Goal: Task Accomplishment & Management: Manage account settings

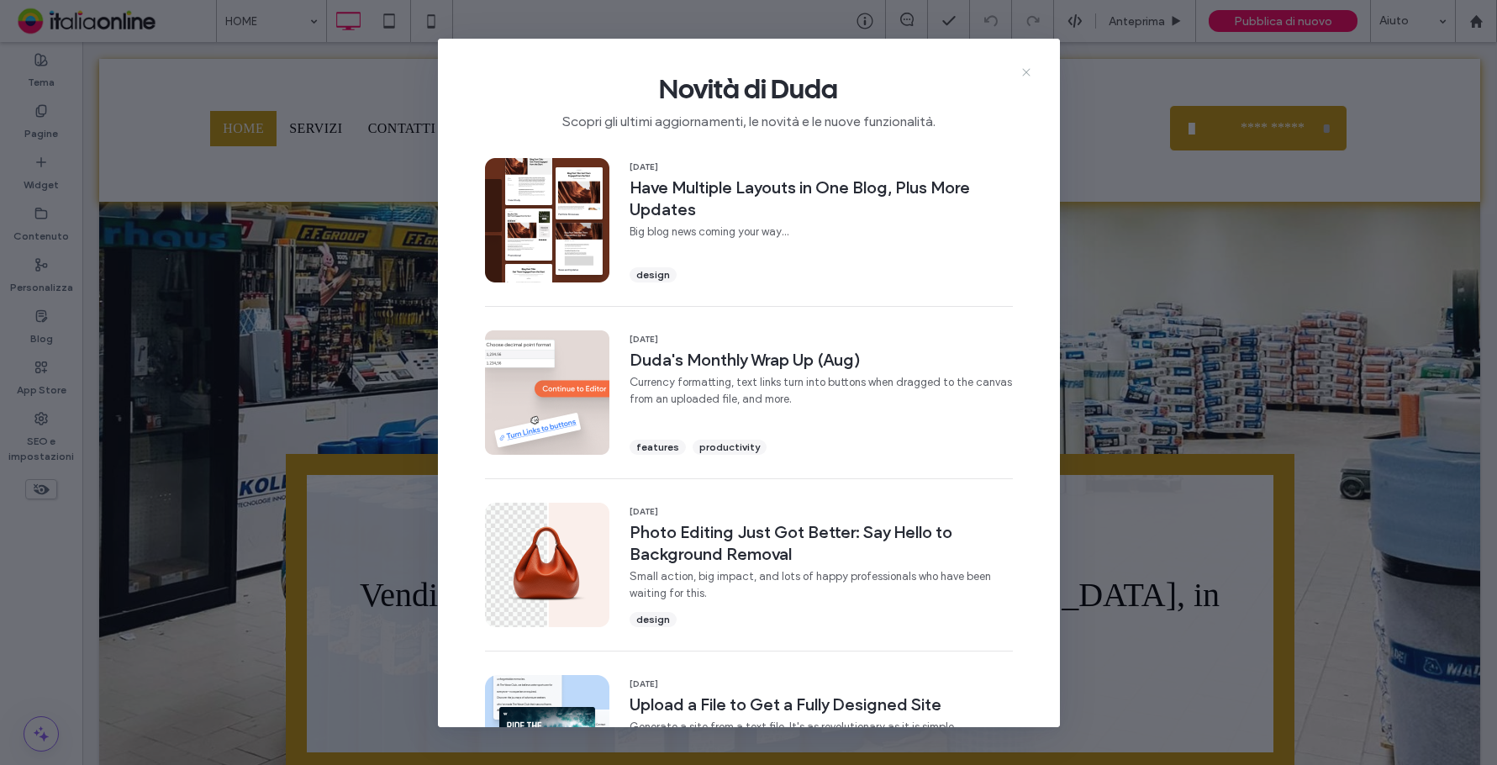
click at [1028, 71] on icon at bounding box center [1025, 72] width 13 height 13
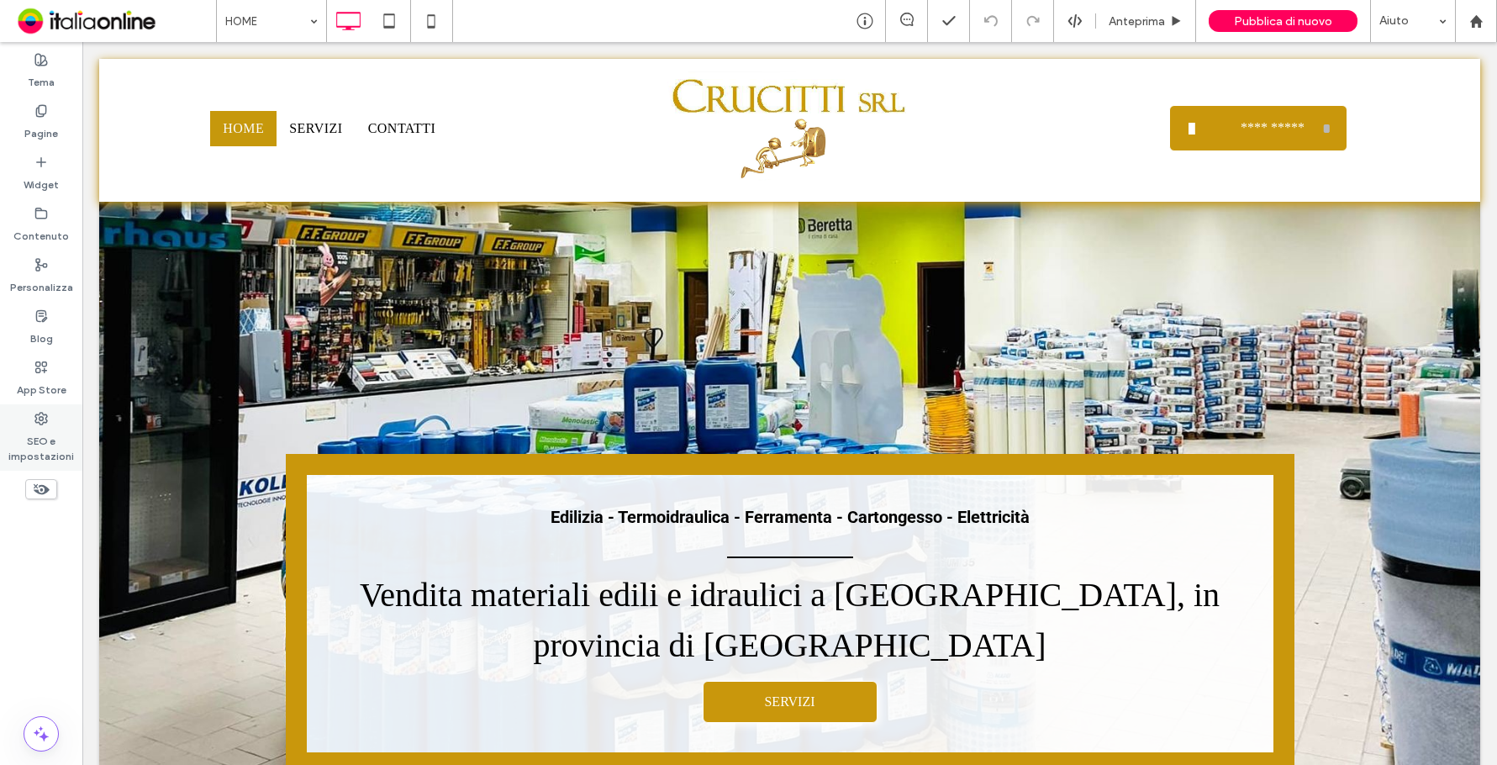
click at [20, 451] on label "SEO e impostazioni" at bounding box center [41, 444] width 82 height 39
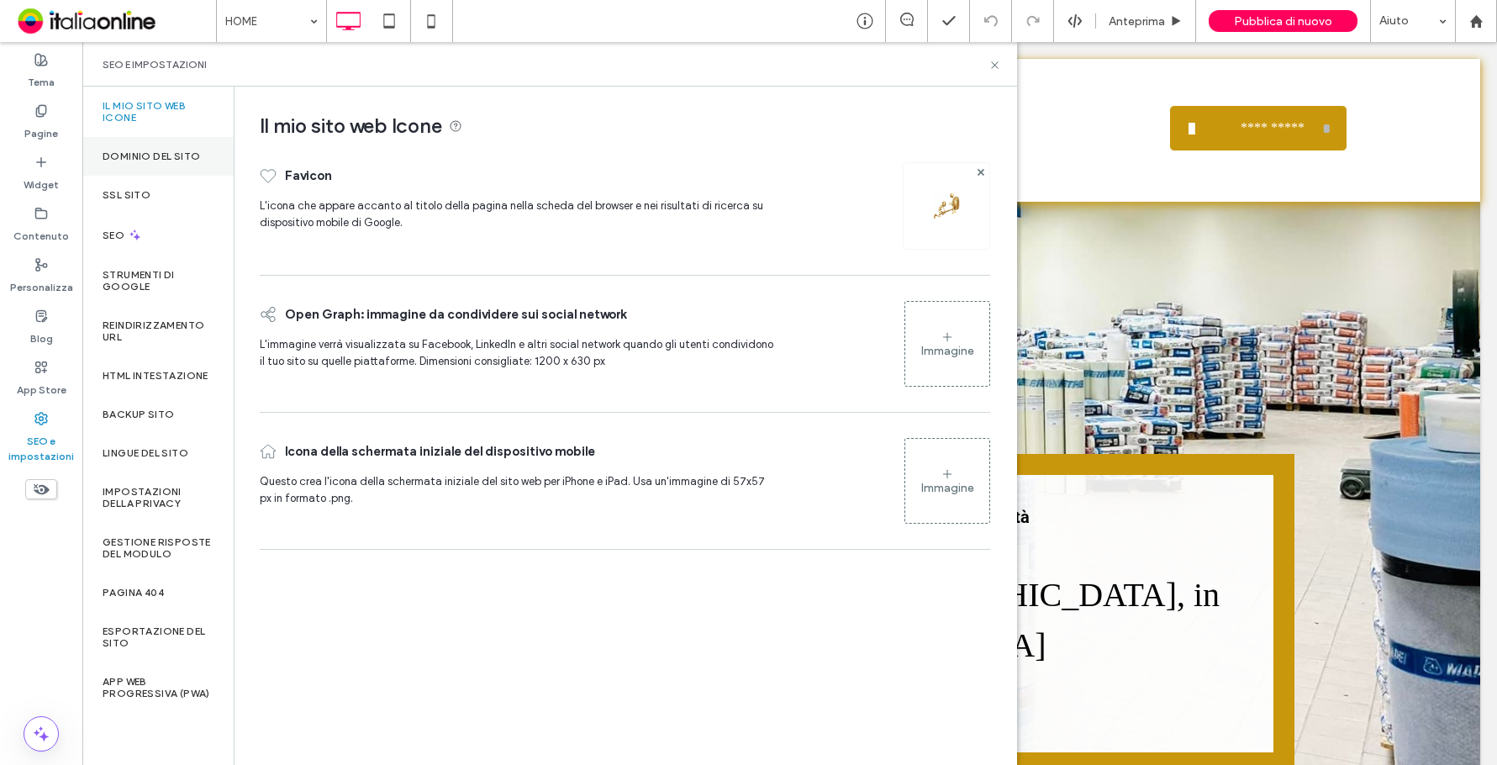
click at [136, 146] on div "Dominio del sito" at bounding box center [157, 156] width 151 height 39
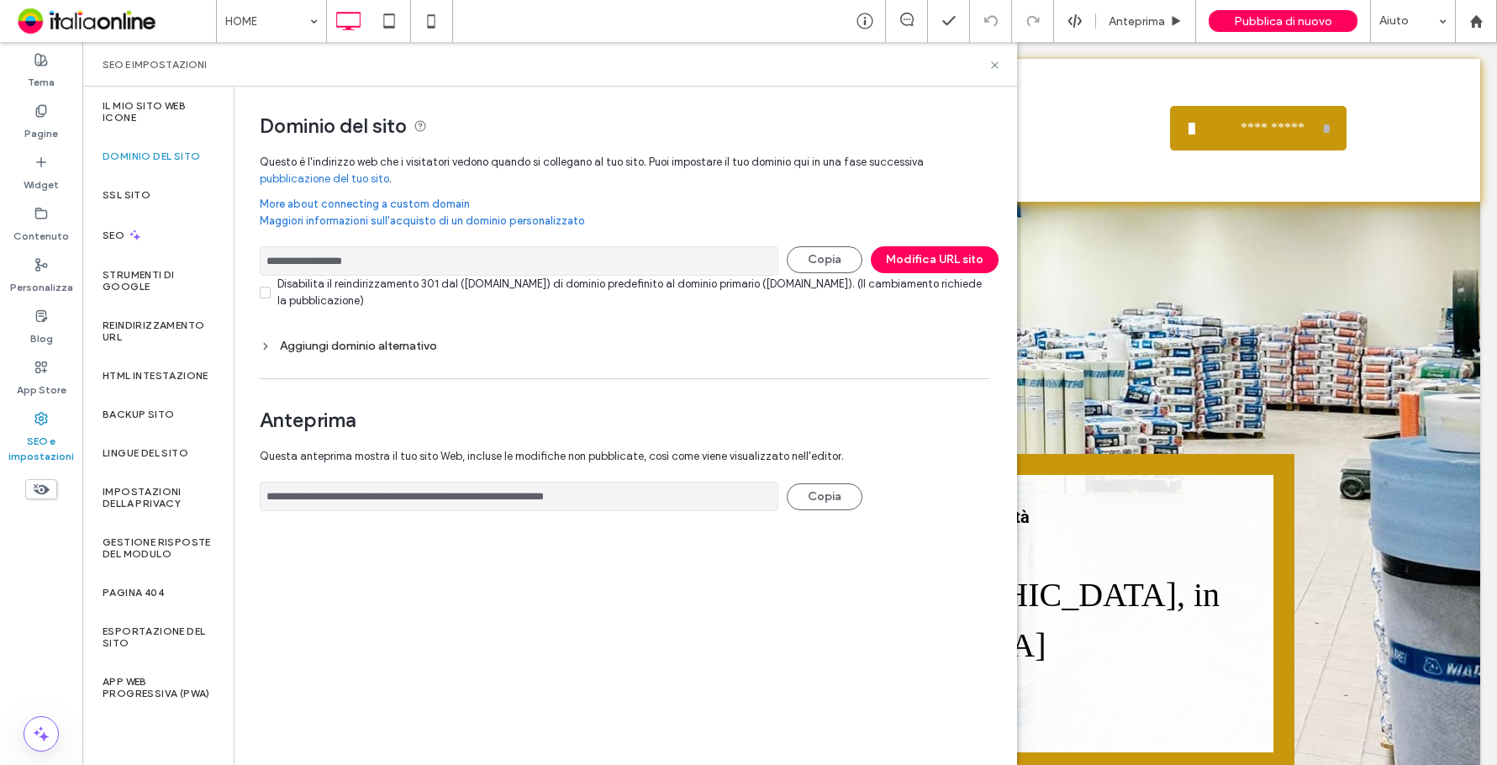
click at [408, 497] on input "**********" at bounding box center [519, 496] width 519 height 29
click at [990, 69] on icon at bounding box center [994, 65] width 13 height 13
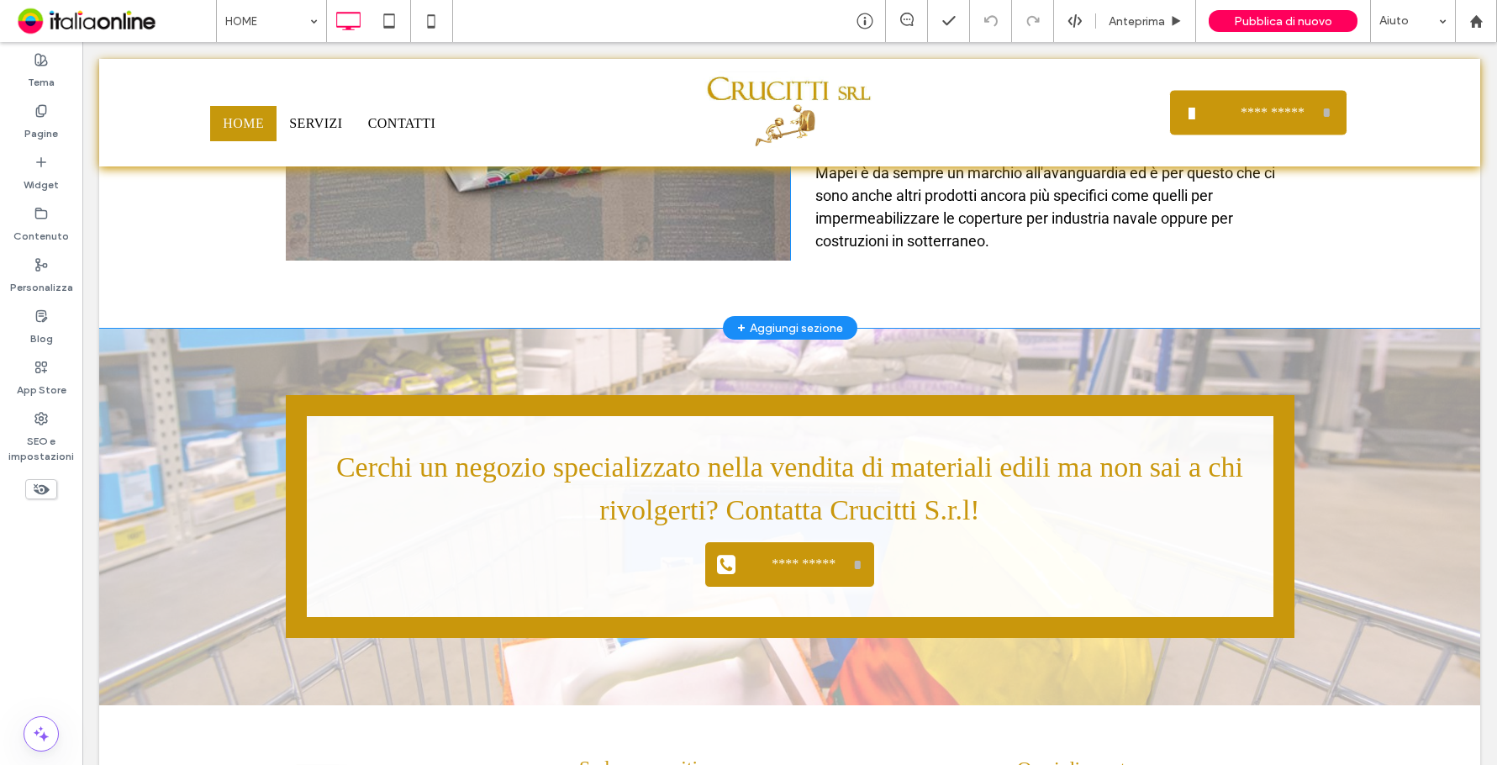
scroll to position [2445, 0]
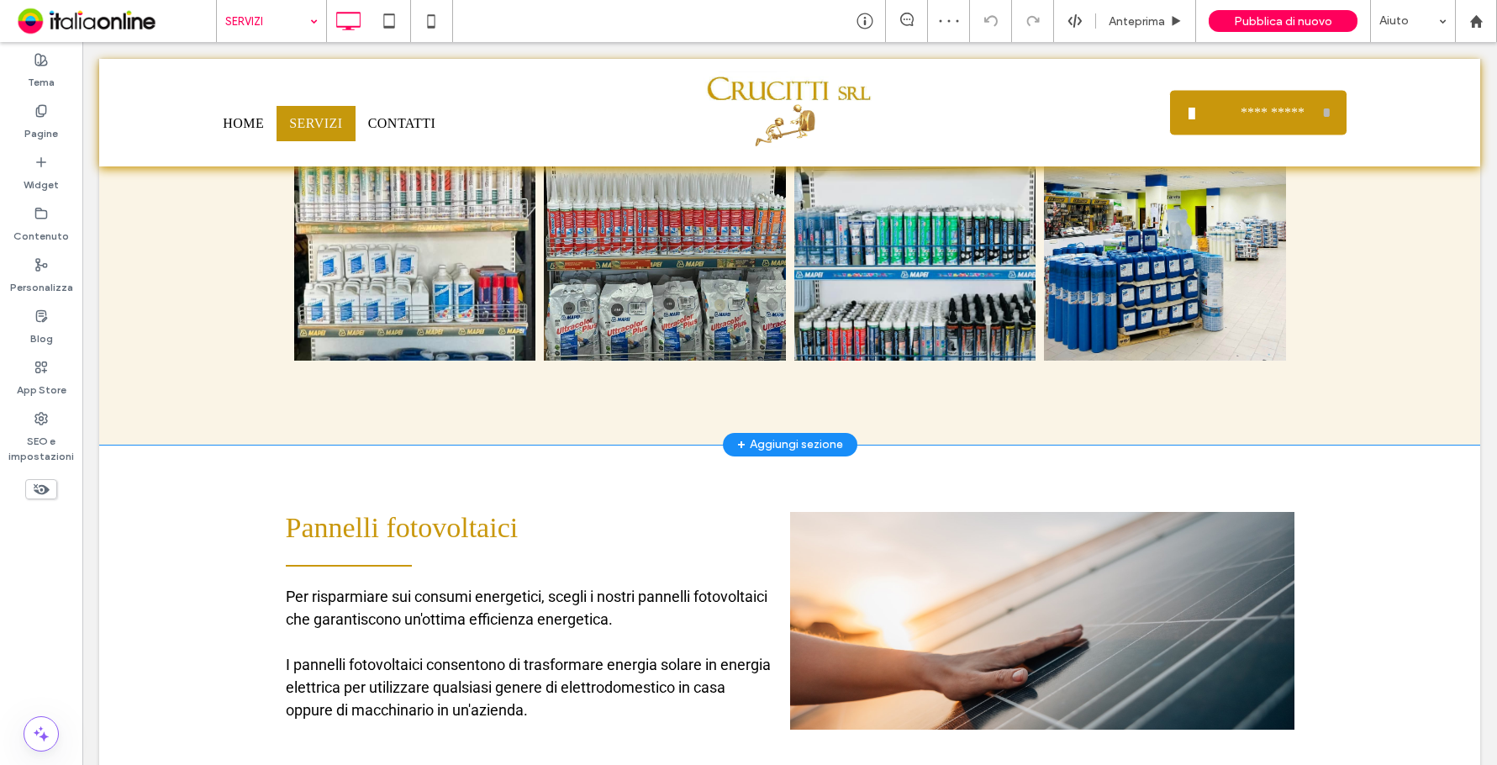
scroll to position [3663, 0]
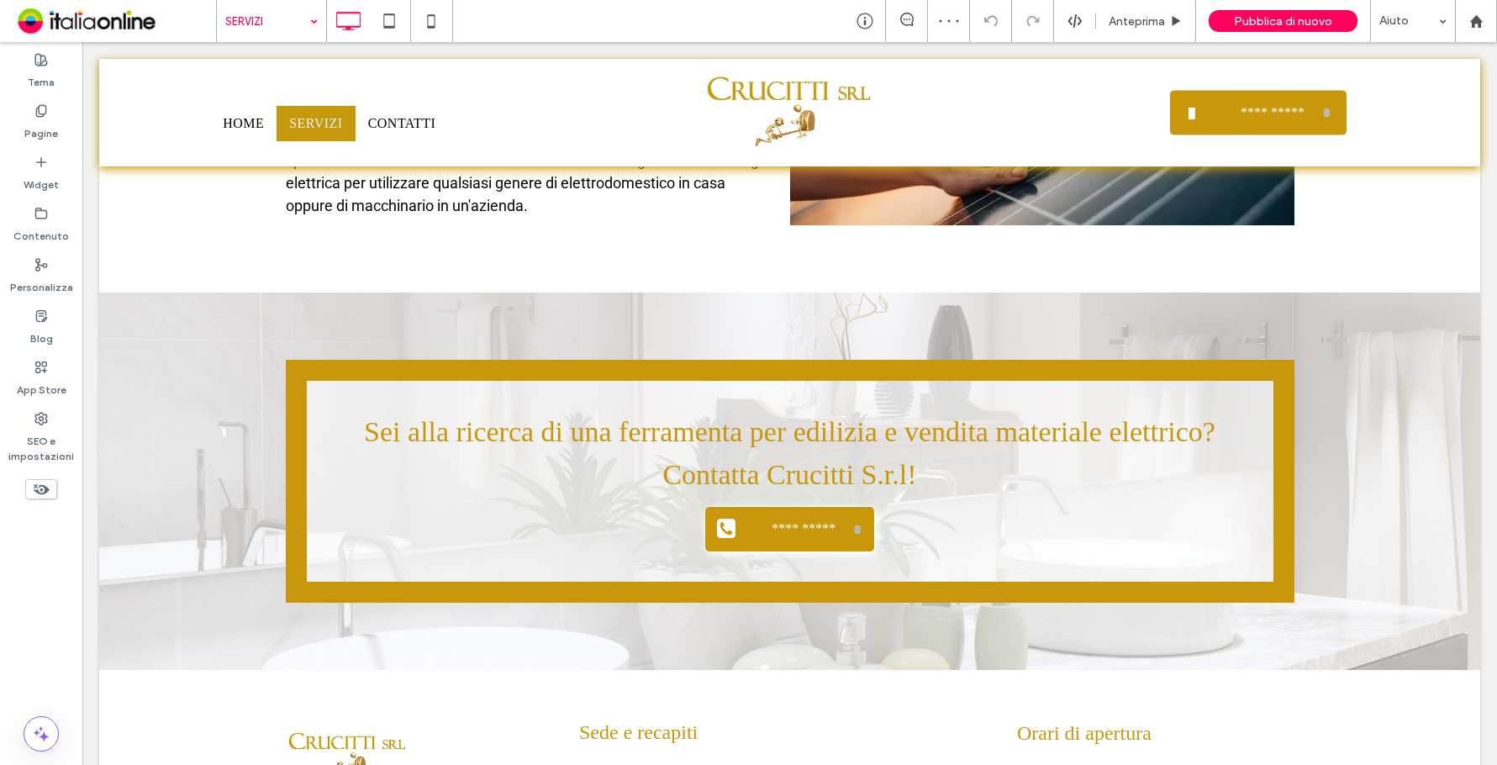
click at [272, 19] on input at bounding box center [267, 21] width 84 height 42
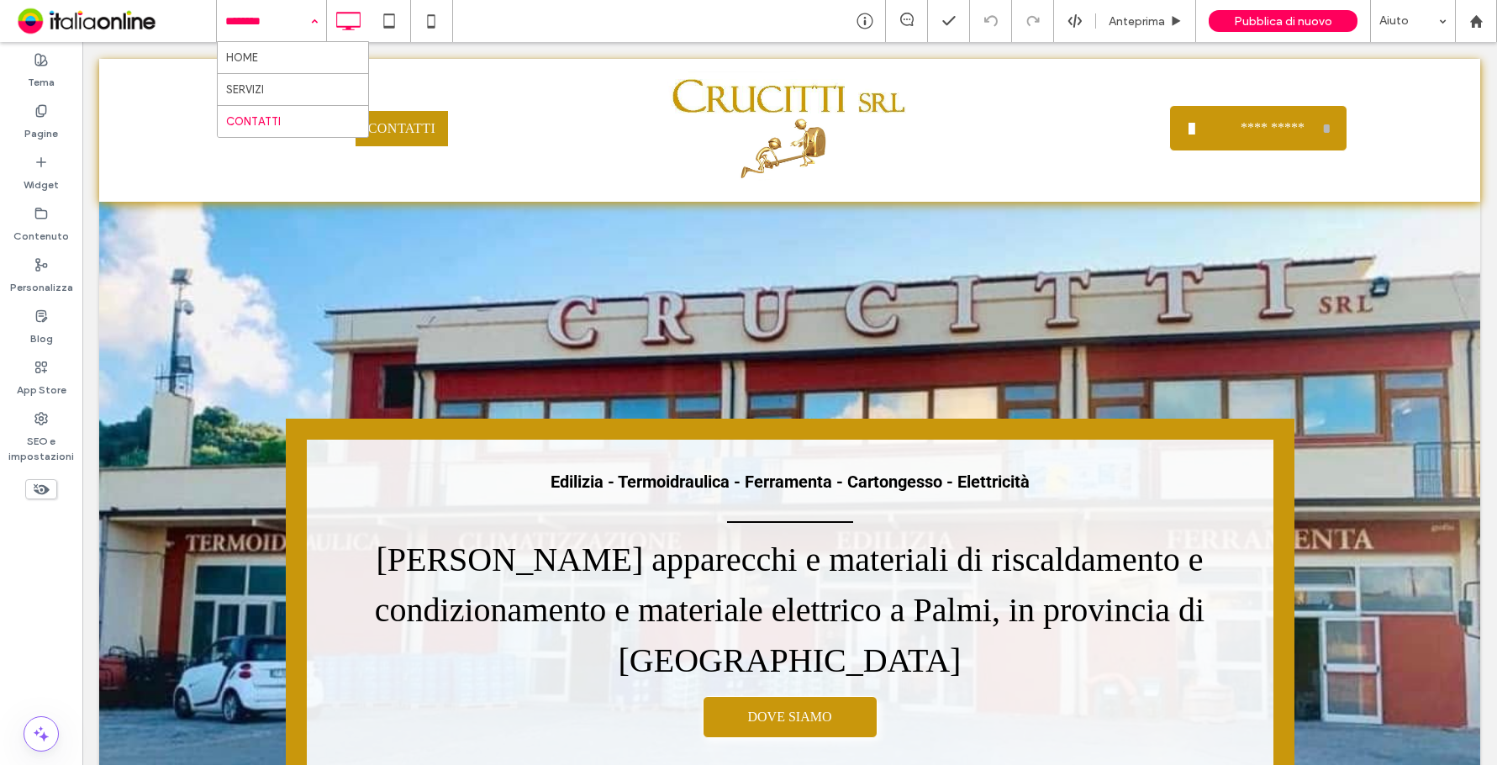
click at [223, 22] on div at bounding box center [271, 21] width 109 height 42
click at [388, 9] on icon at bounding box center [389, 21] width 34 height 34
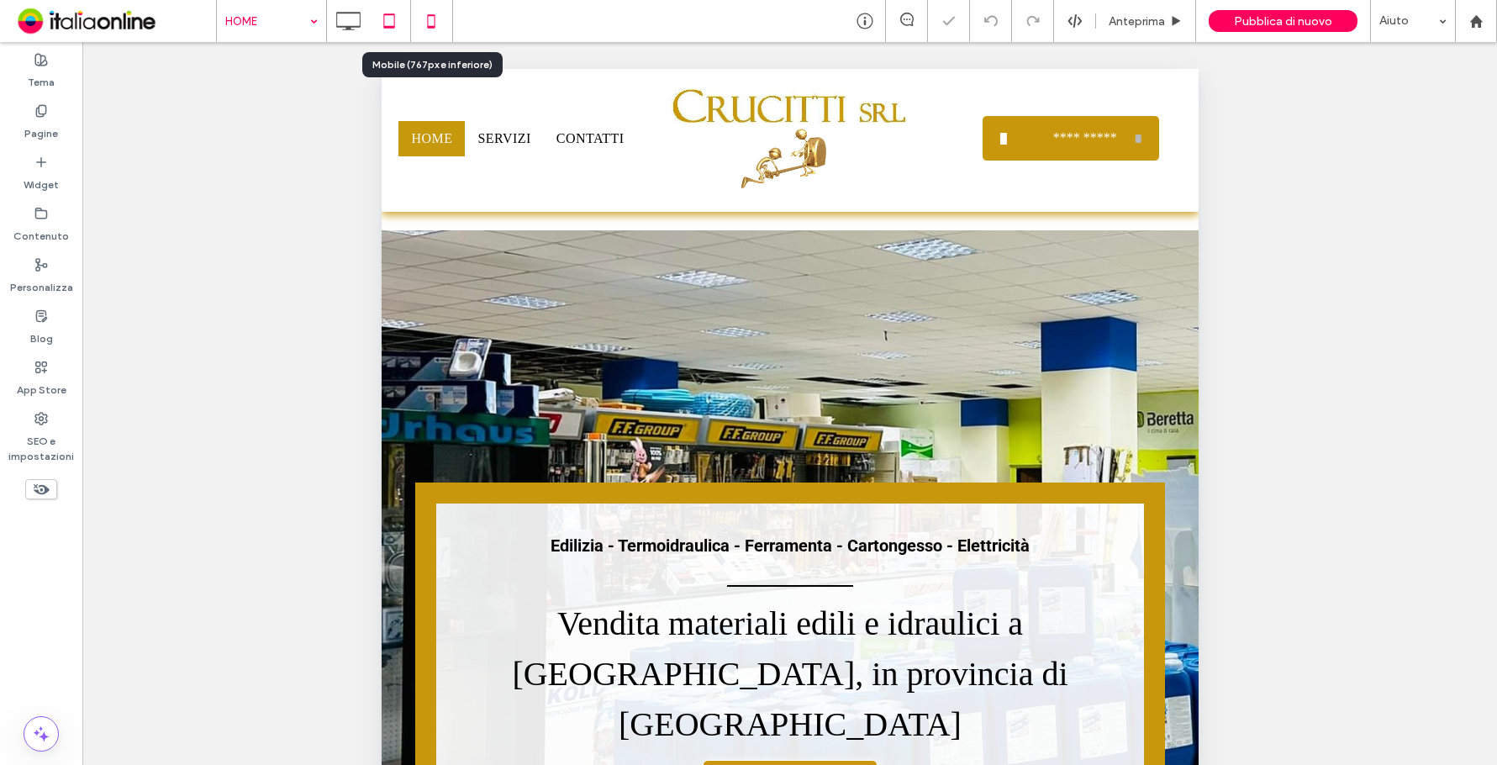
click at [431, 24] on icon at bounding box center [431, 21] width 34 height 34
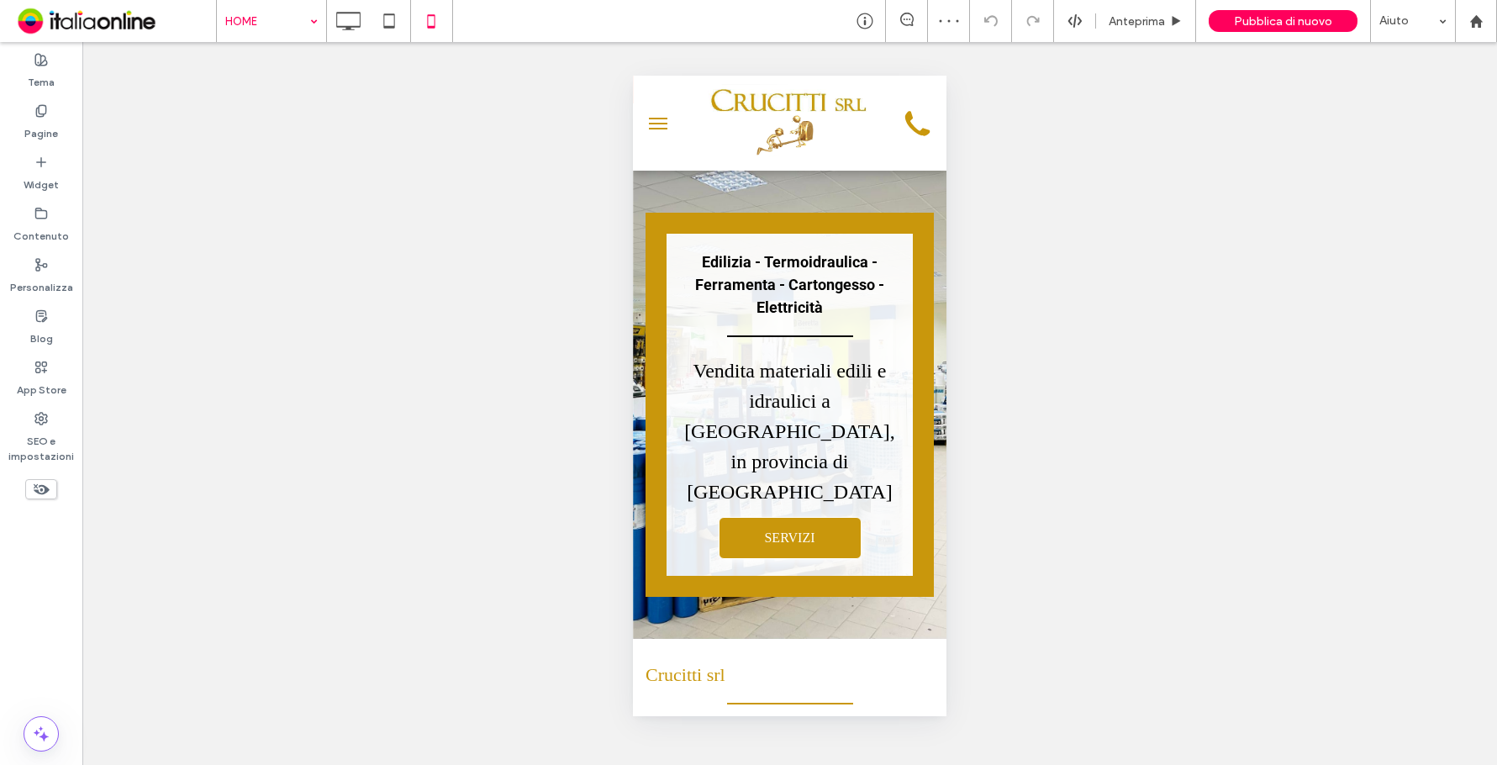
click at [653, 113] on button "menu" at bounding box center [658, 124] width 34 height 34
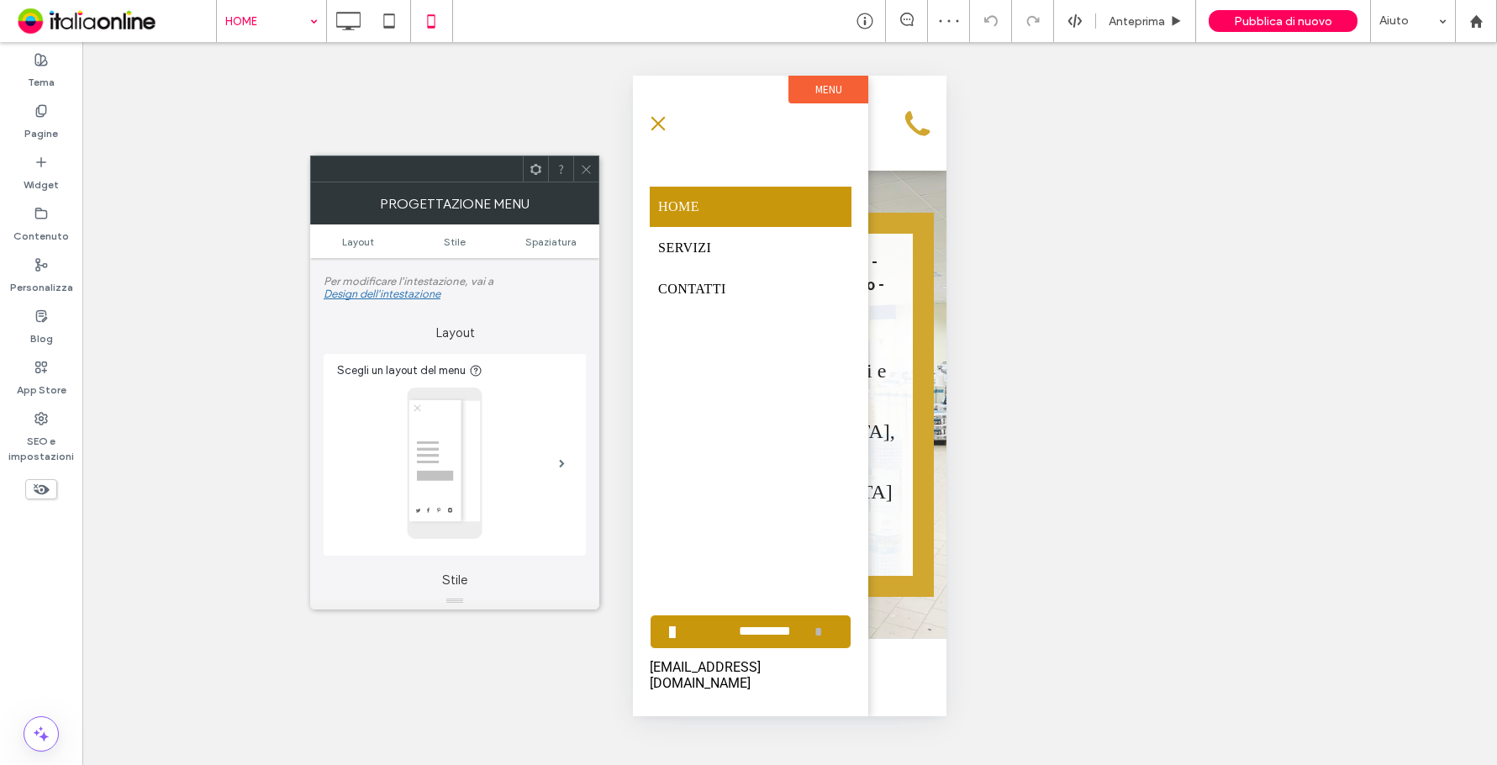
click at [654, 116] on button "menu" at bounding box center [658, 124] width 34 height 34
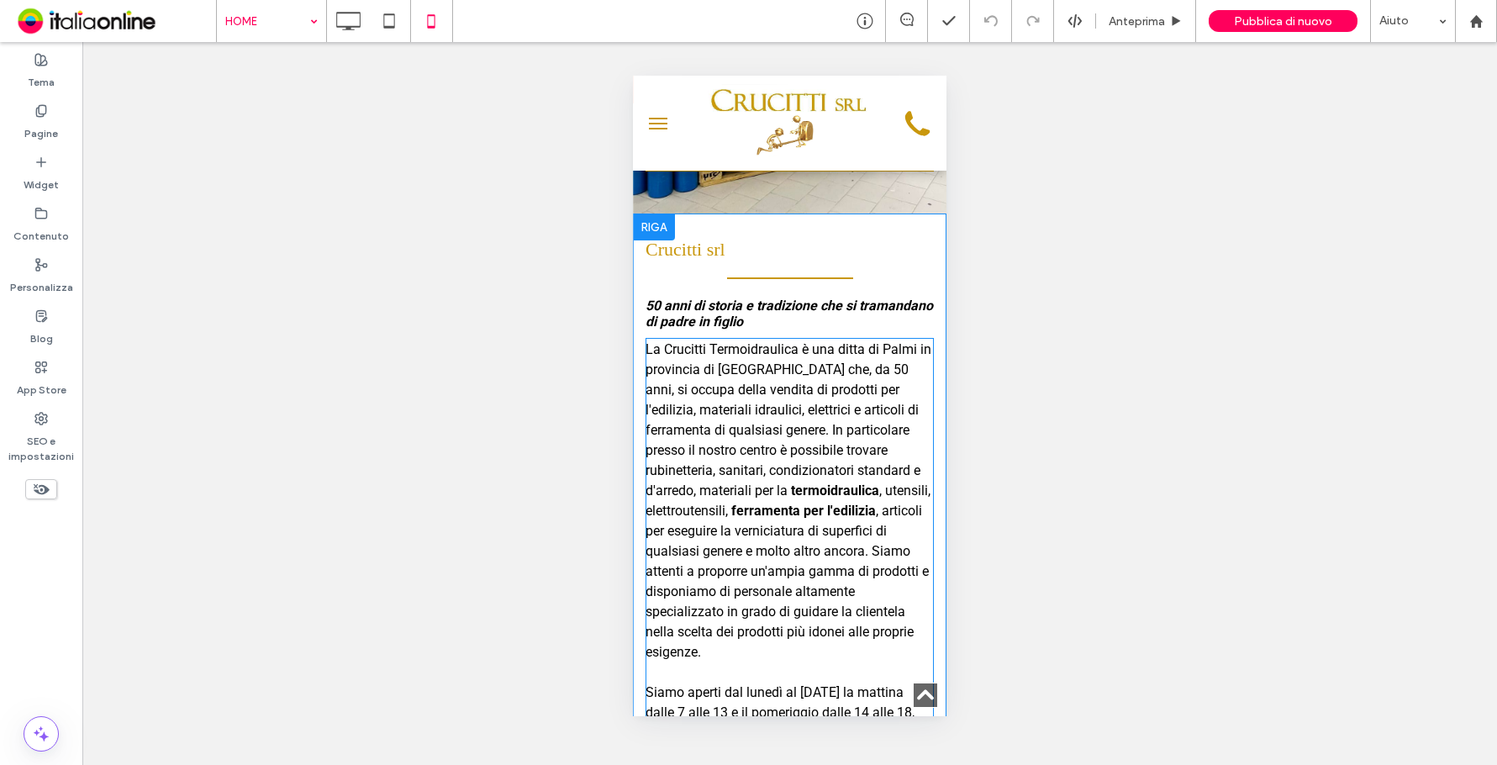
scroll to position [252, 0]
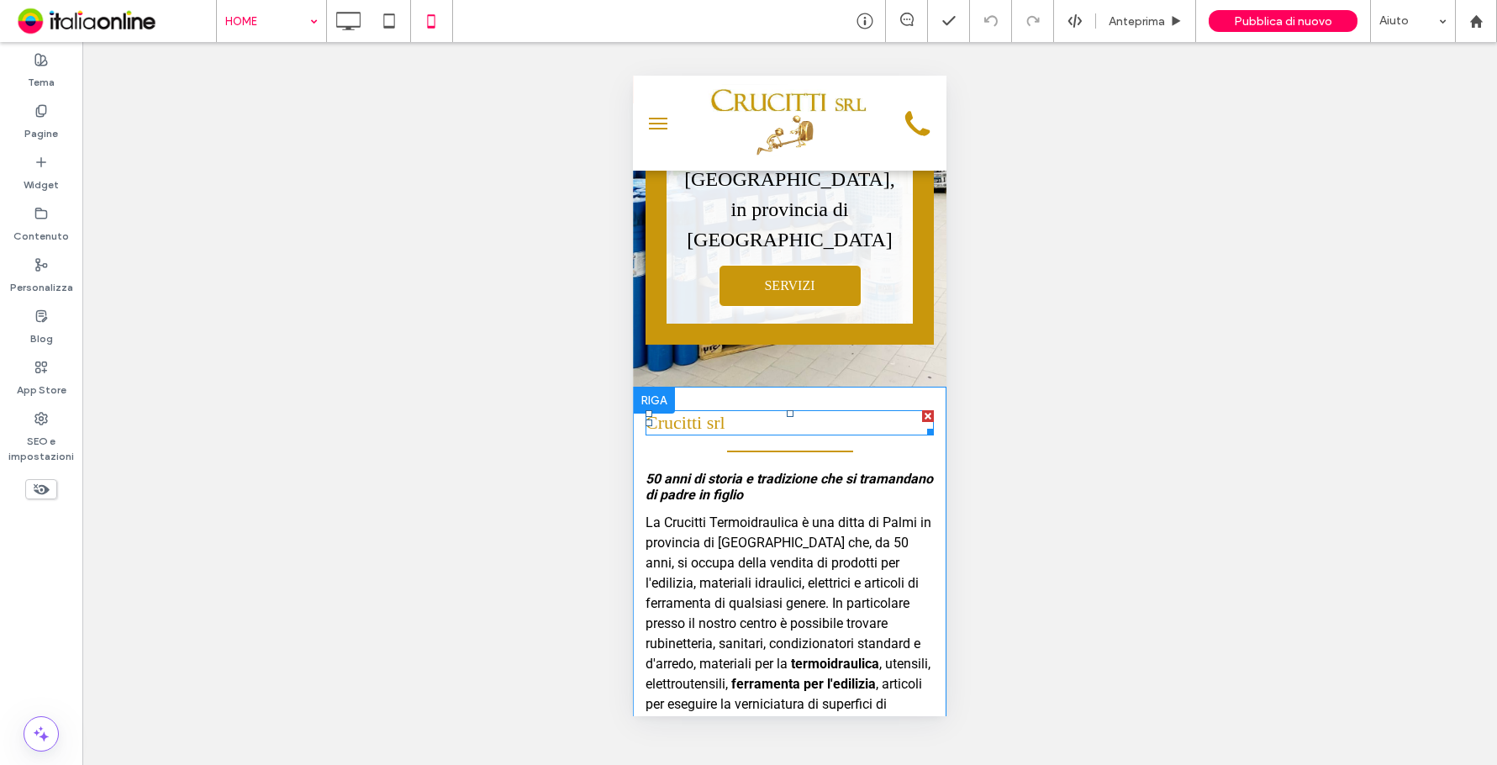
click at [774, 412] on h2 "Crucitti srl" at bounding box center [789, 423] width 288 height 22
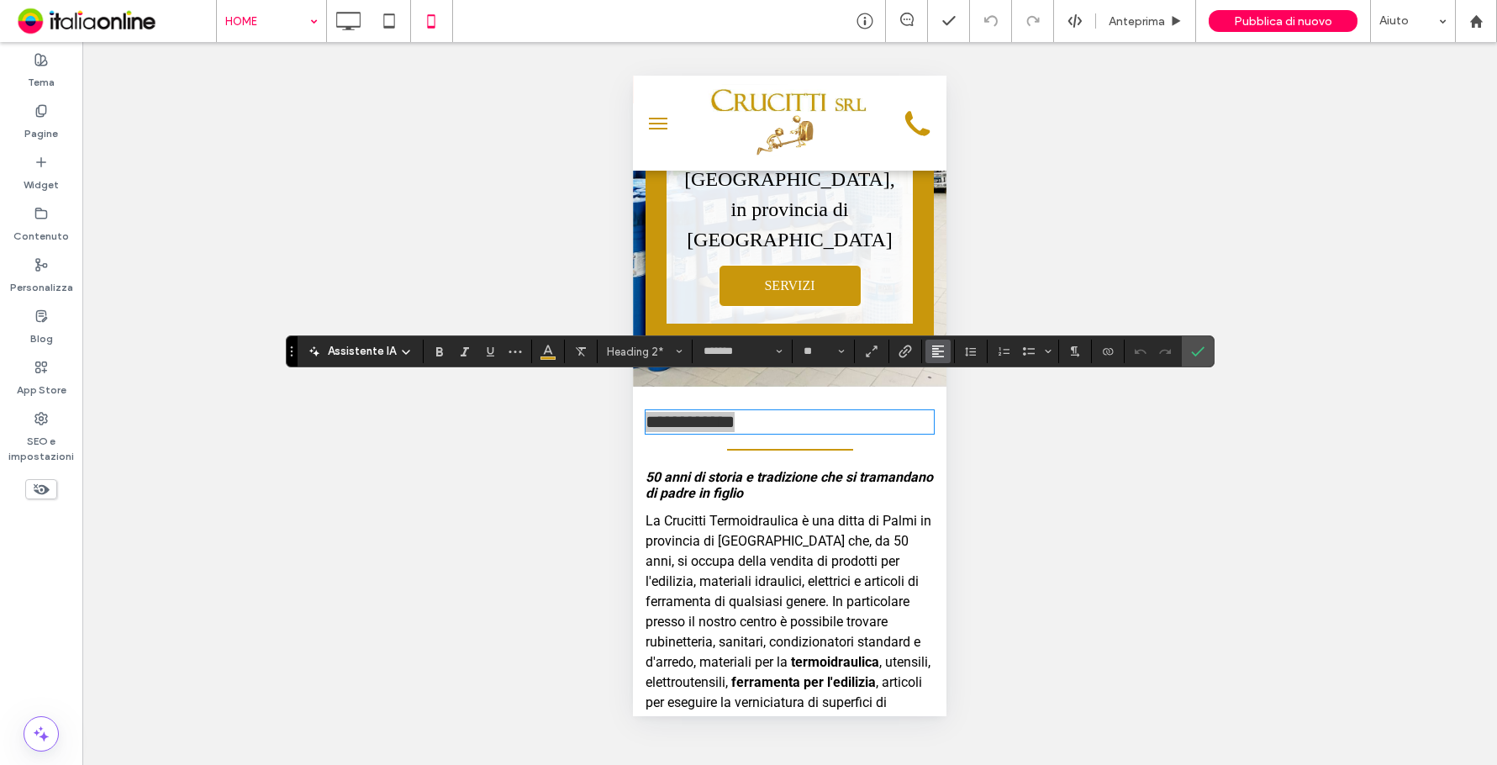
click at [929, 352] on button "Allineamento" at bounding box center [937, 352] width 25 height 24
drag, startPoint x: 939, startPoint y: 411, endPoint x: 171, endPoint y: 446, distance: 769.0
click at [939, 411] on label "ui.textEditor.alignment.center" at bounding box center [954, 403] width 59 height 24
click at [802, 524] on span "La Crucitti Termoidraulica è una ditta di Palmi in provincia di [GEOGRAPHIC_DAT…" at bounding box center [788, 591] width 286 height 157
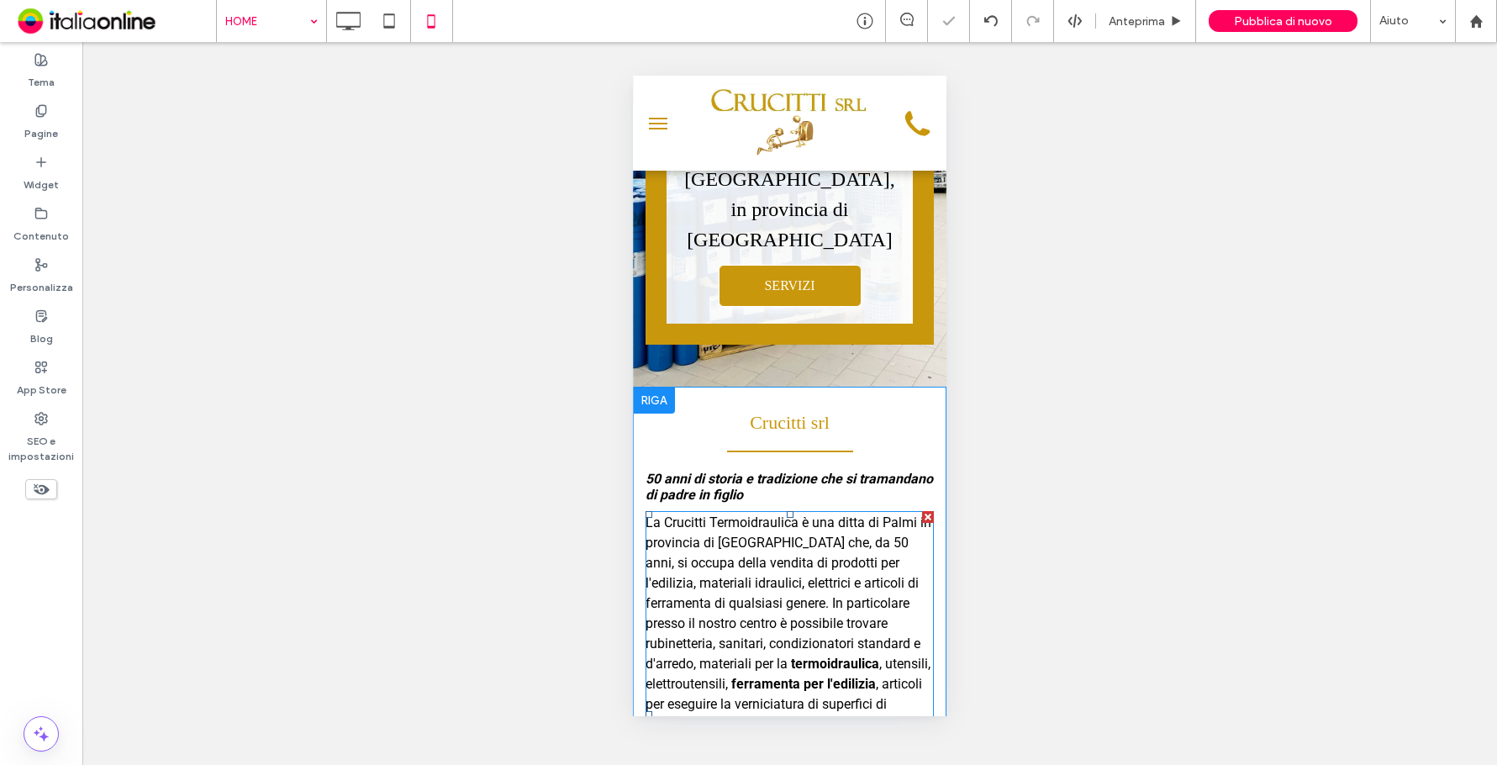
click at [802, 524] on span "La Crucitti Termoidraulica è una ditta di Palmi in provincia di [GEOGRAPHIC_DAT…" at bounding box center [788, 592] width 286 height 157
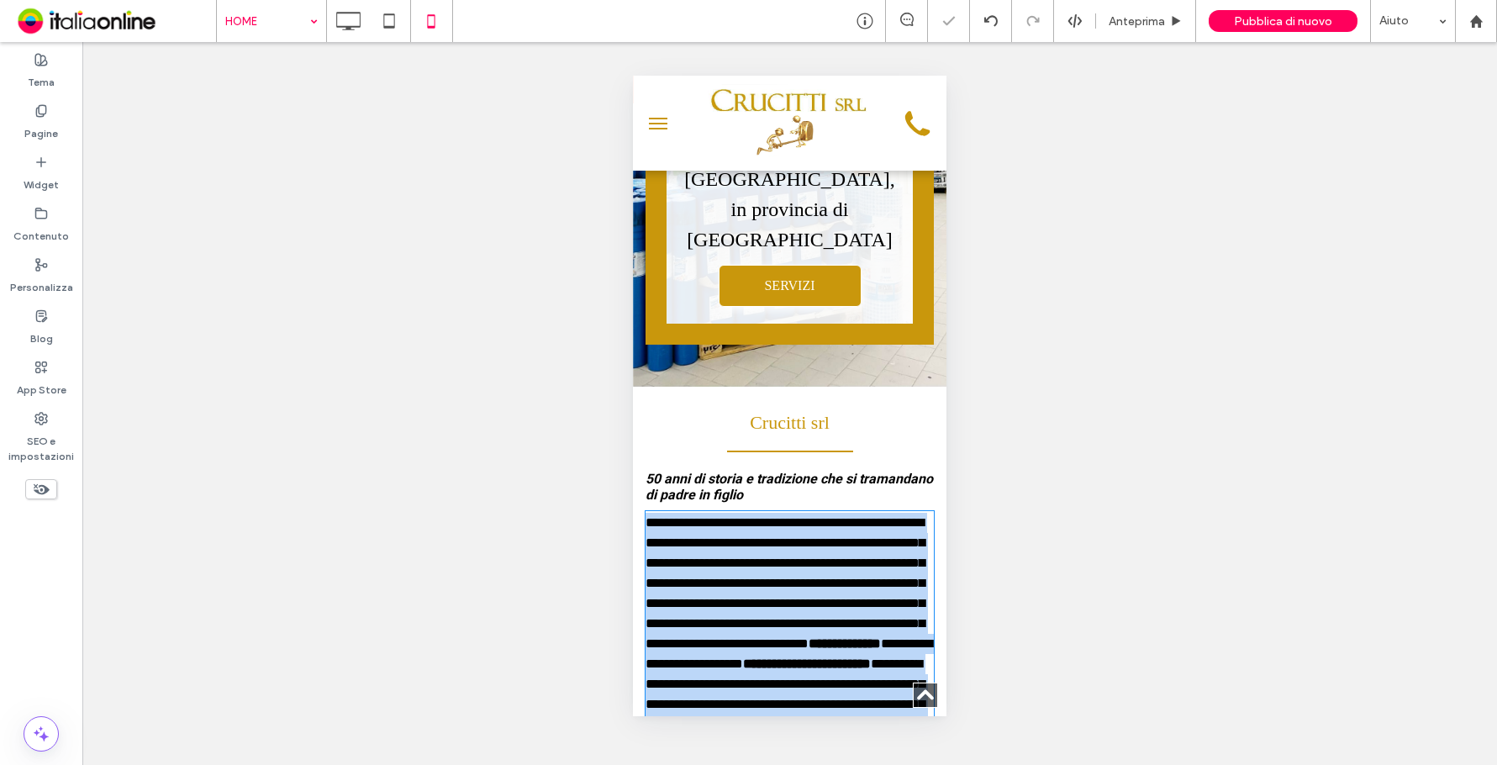
scroll to position [540, 0]
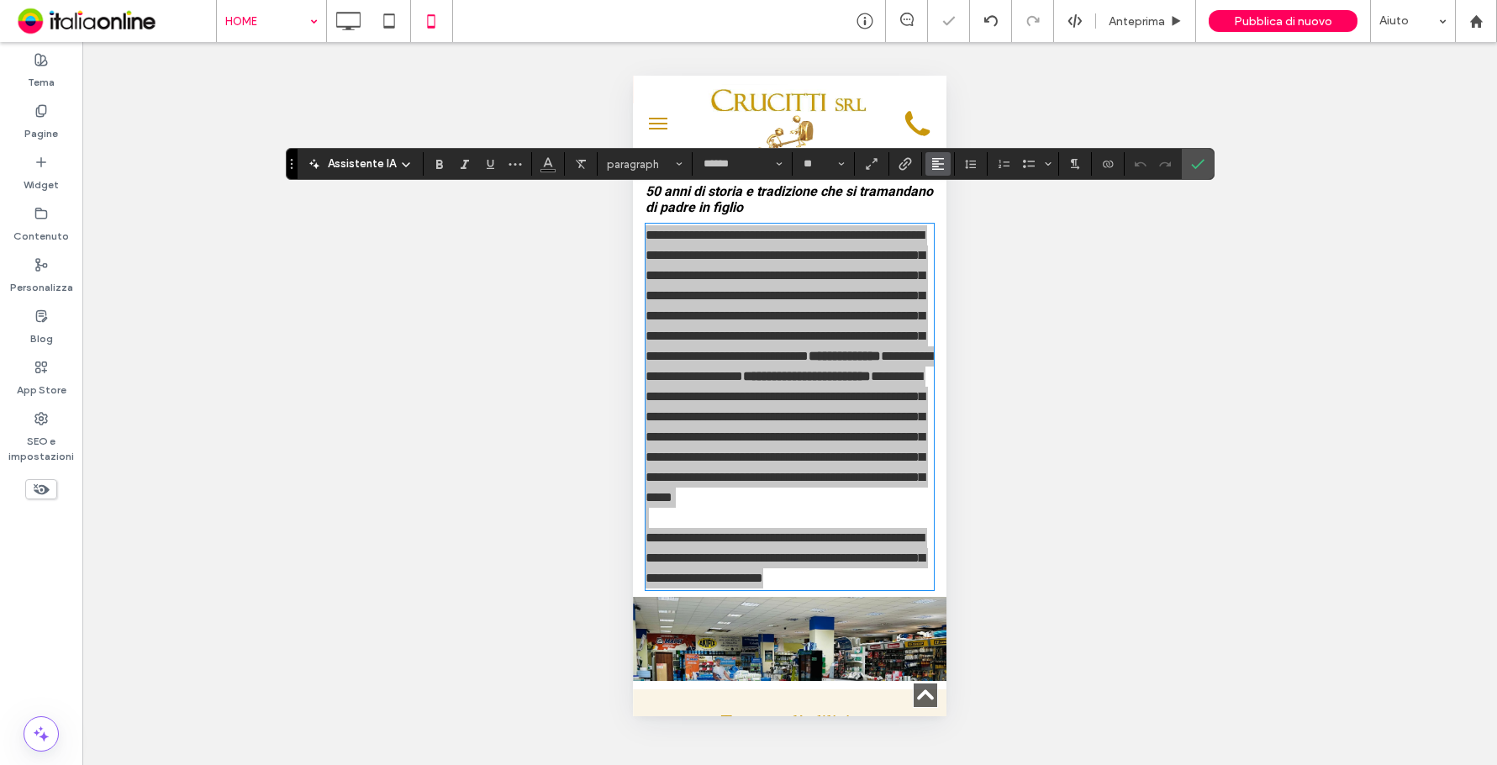
click at [927, 159] on button "Allineamento" at bounding box center [937, 164] width 25 height 24
click at [935, 204] on span "ui.textEditor.alignment.center" at bounding box center [935, 215] width 8 height 24
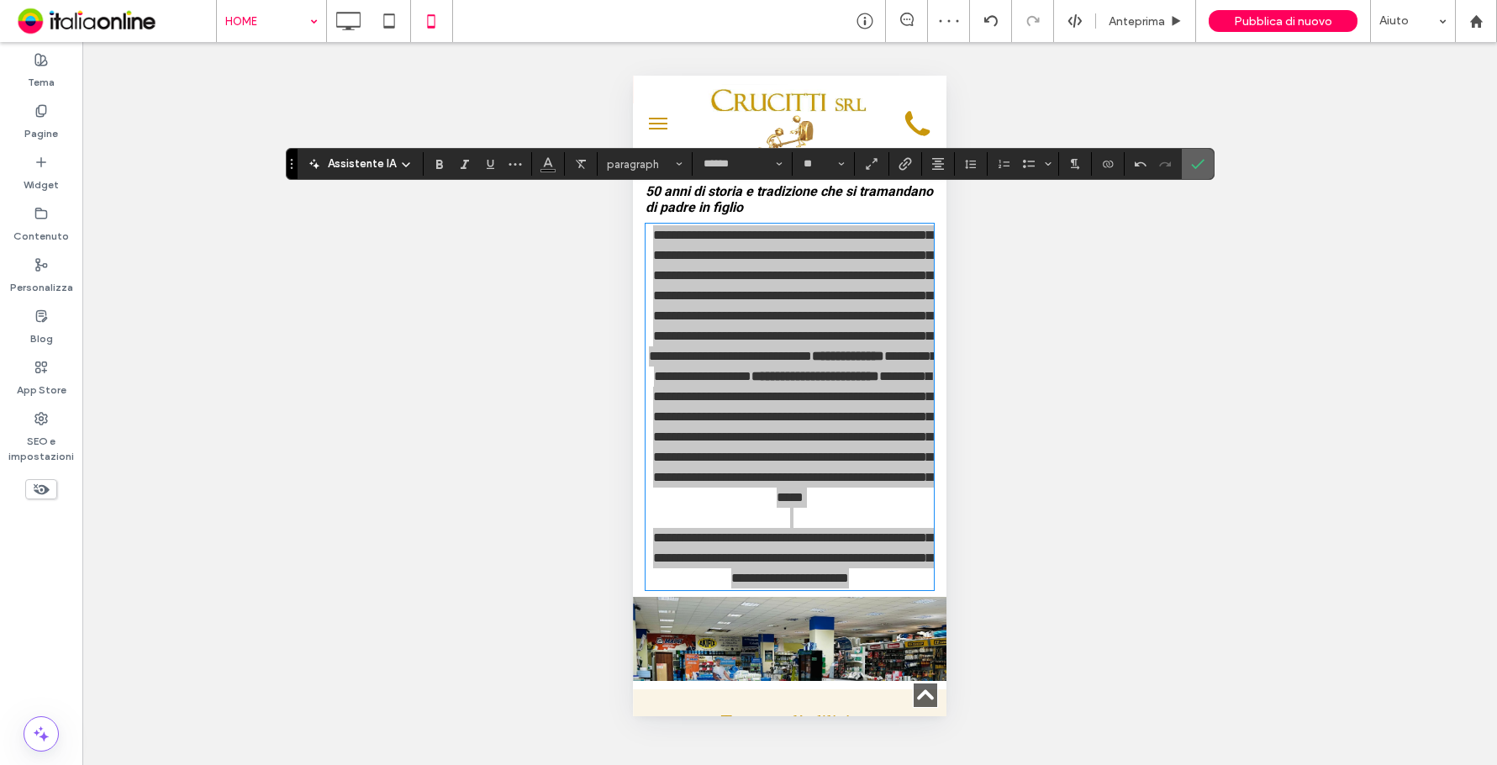
click at [1195, 163] on icon "Conferma" at bounding box center [1197, 163] width 13 height 13
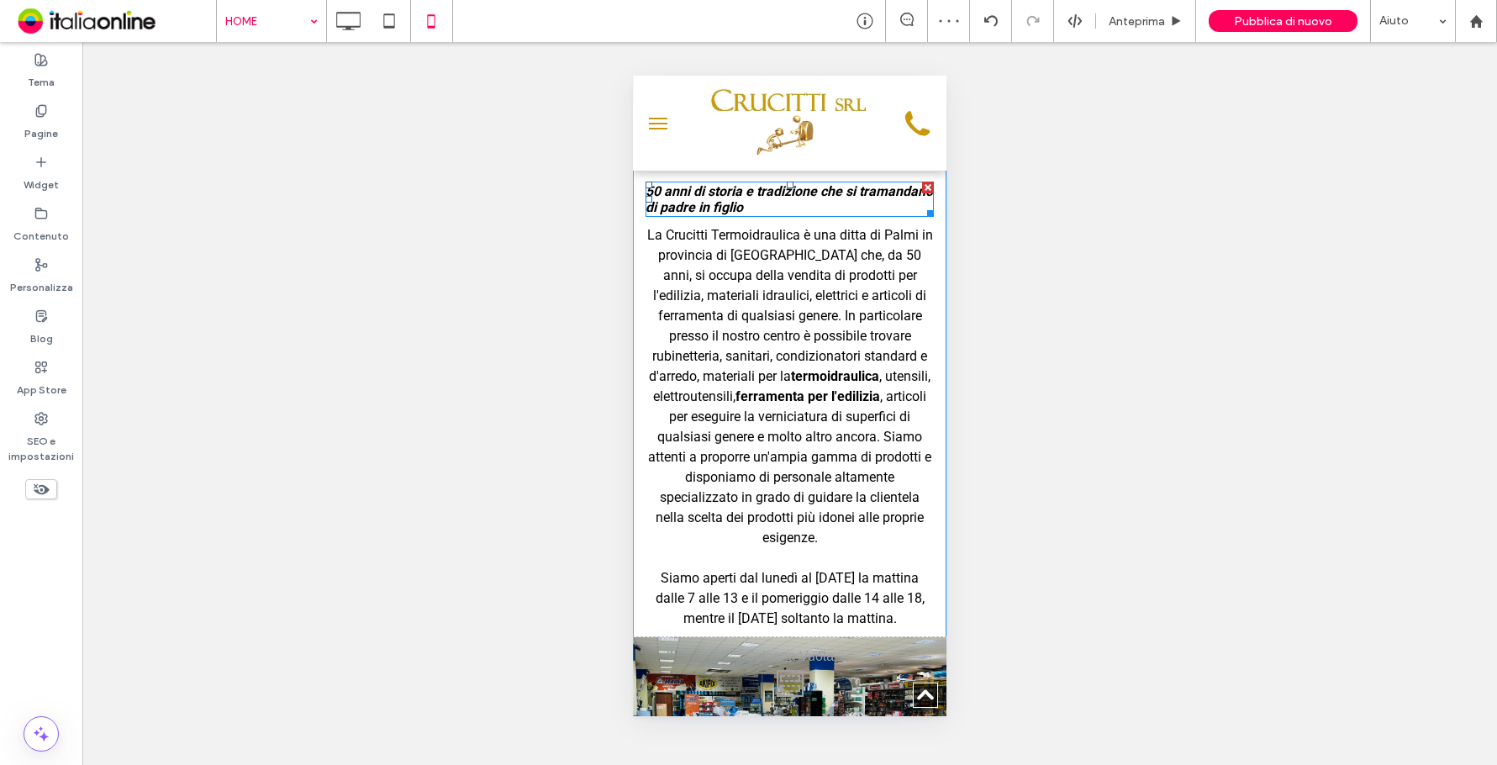
click at [708, 183] on strong "50 anni di storia e tradizione che si tramandano di padre in figlio" at bounding box center [788, 199] width 287 height 32
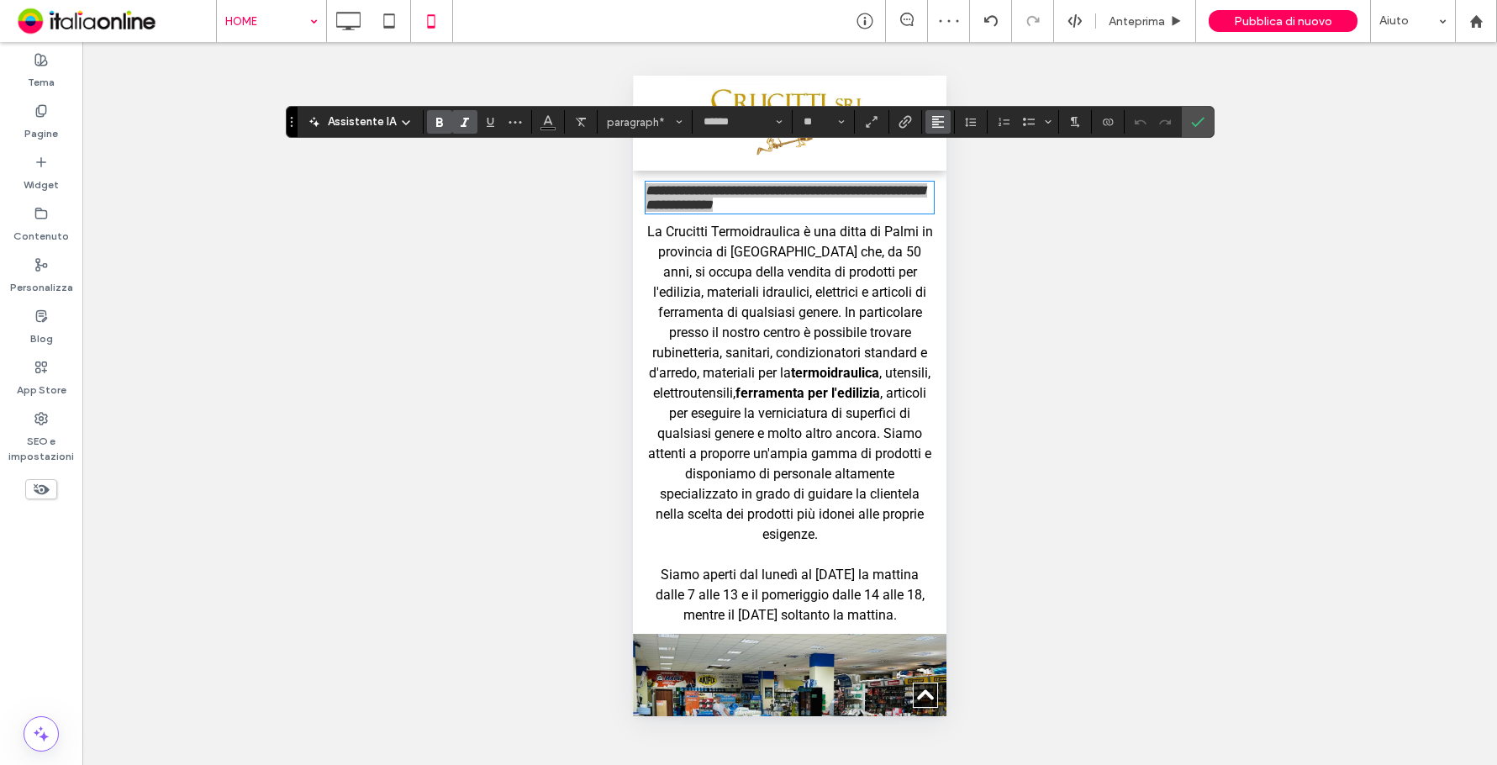
click at [935, 126] on icon "Allineamento" at bounding box center [937, 121] width 13 height 13
drag, startPoint x: 942, startPoint y: 170, endPoint x: 313, endPoint y: 95, distance: 633.9
click at [944, 170] on icon "ui.textEditor.alignment.center" at bounding box center [950, 173] width 13 height 13
click at [972, 124] on icon "Altezza riga" at bounding box center [970, 121] width 13 height 13
click at [977, 187] on label "1.5" at bounding box center [1024, 196] width 132 height 24
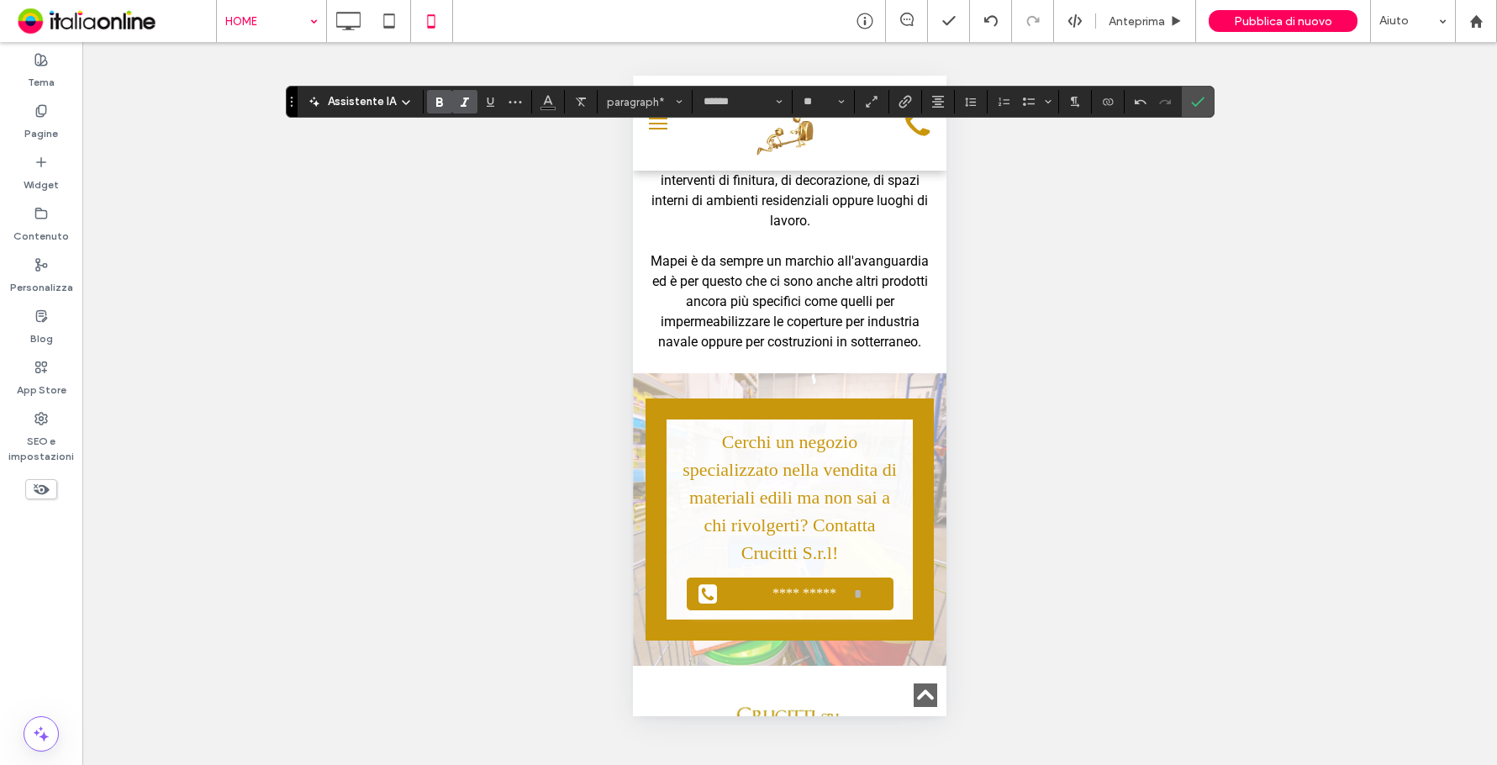
scroll to position [3145, 0]
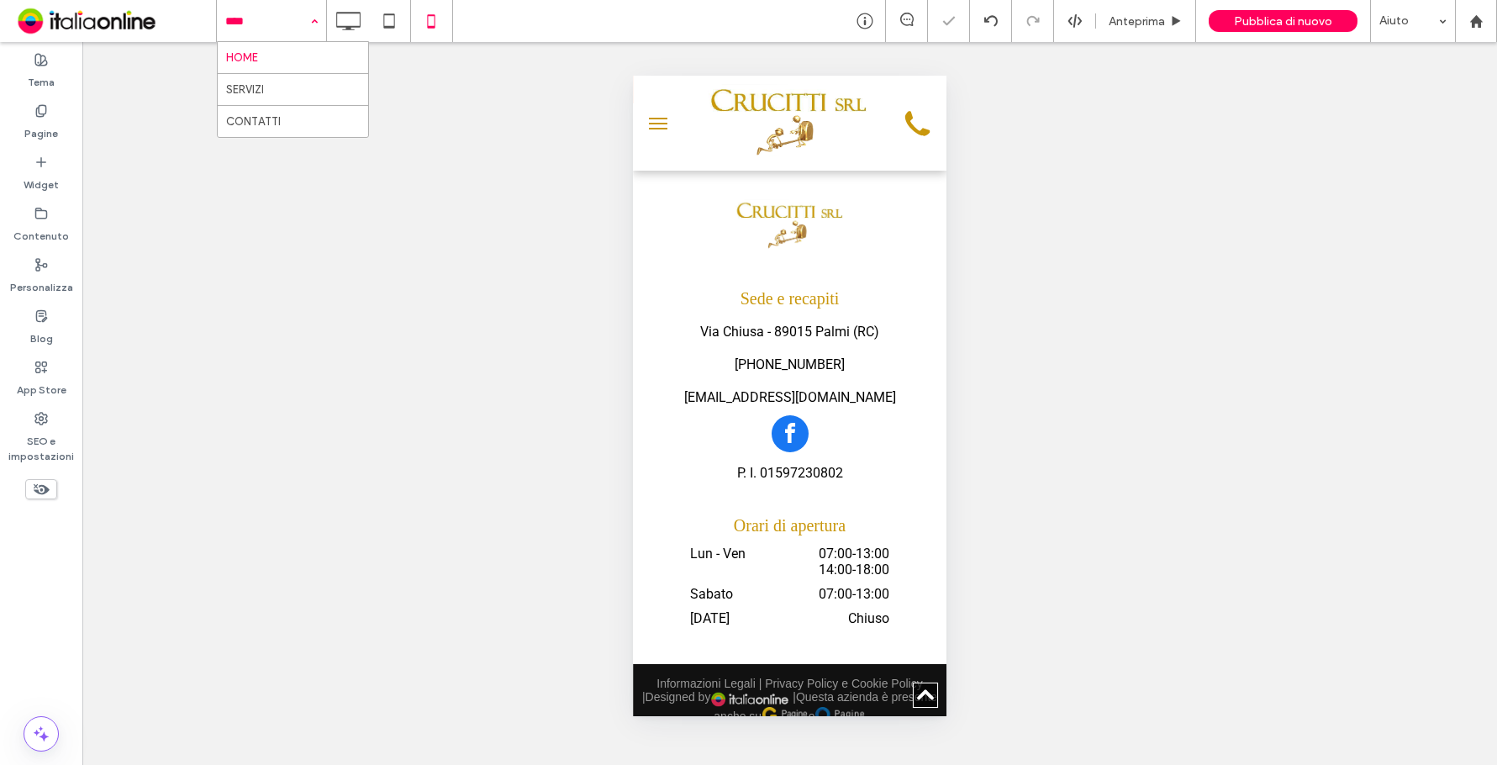
drag, startPoint x: 267, startPoint y: 70, endPoint x: 267, endPoint y: 81, distance: 10.9
click at [272, 15] on input at bounding box center [267, 21] width 84 height 42
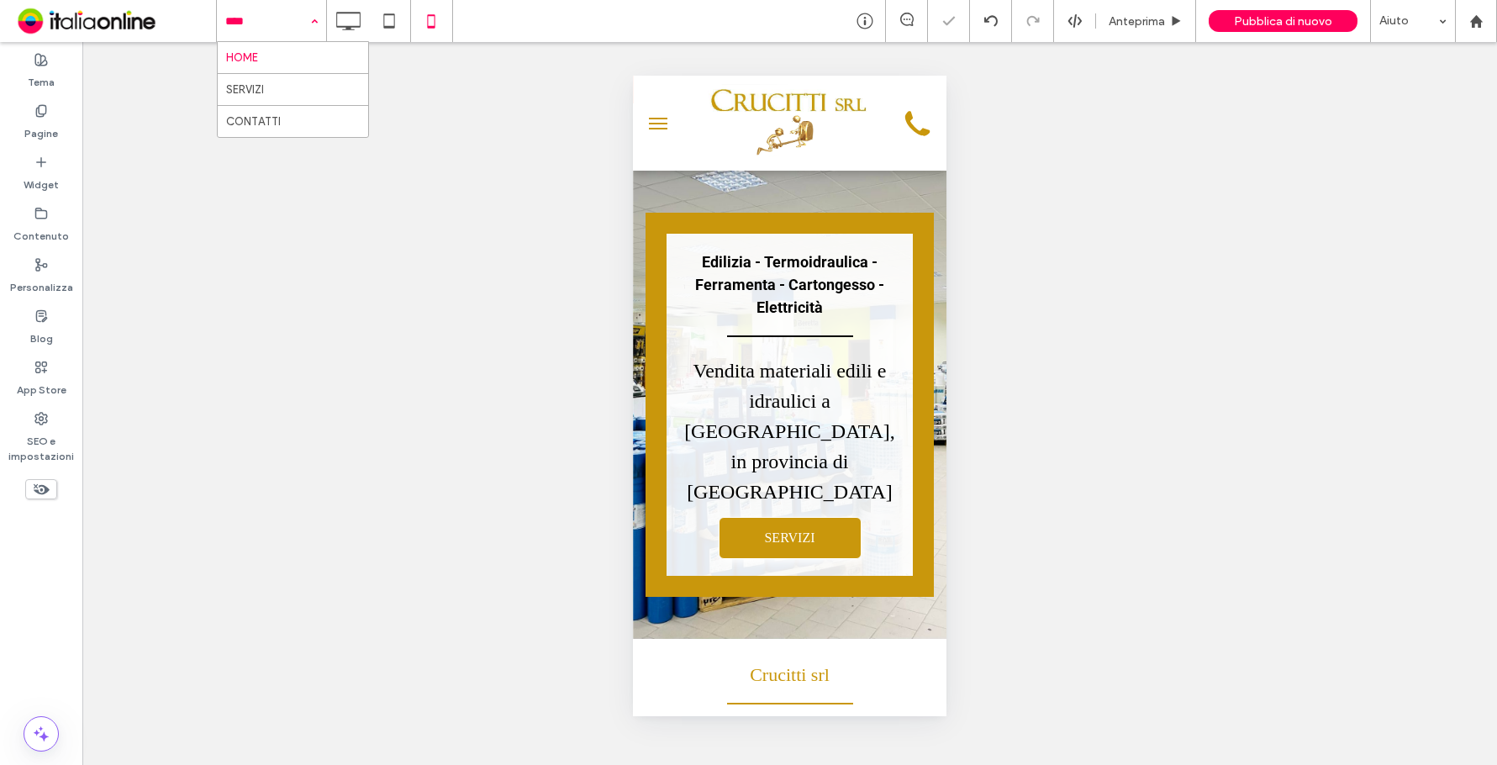
scroll to position [0, 0]
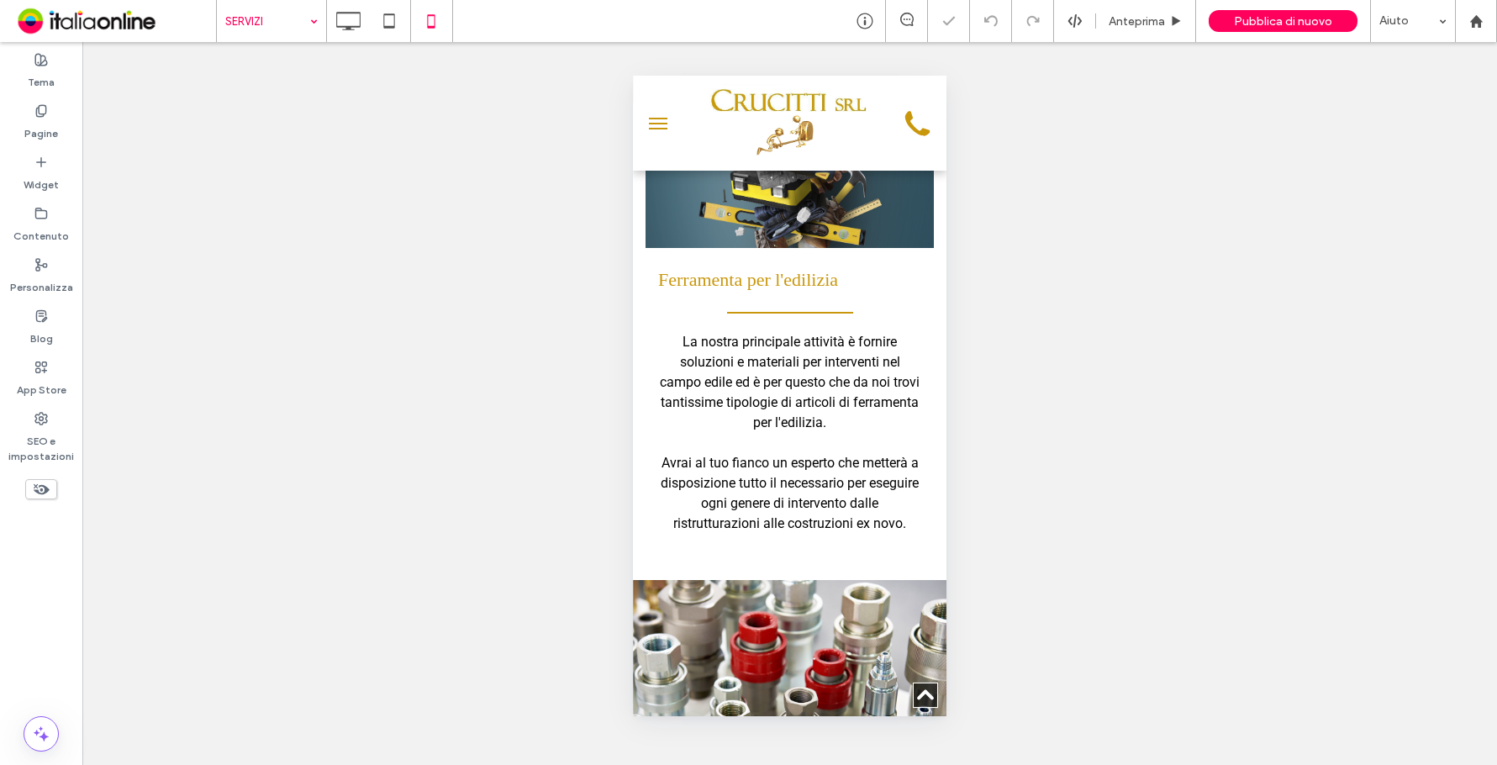
scroll to position [504, 0]
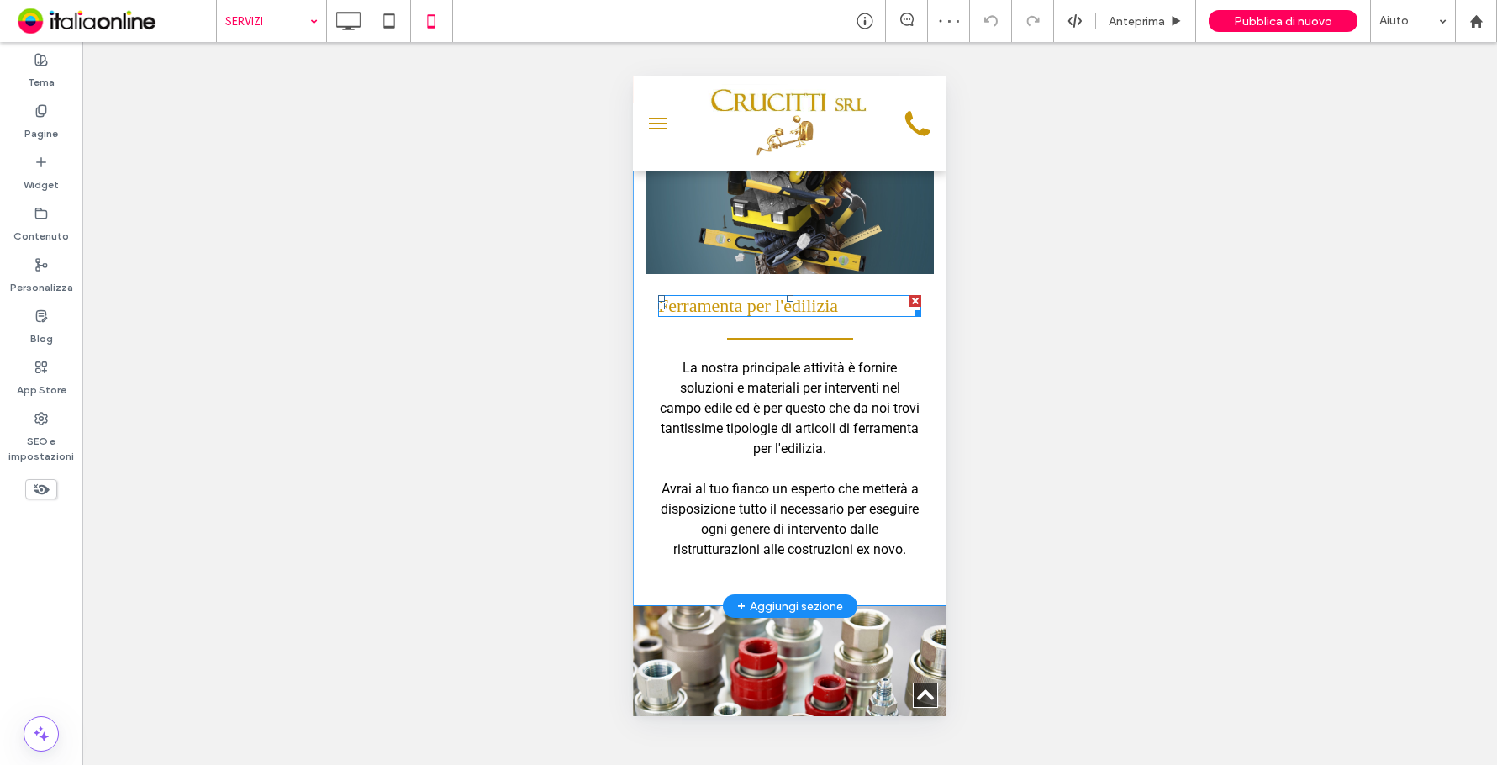
click at [859, 317] on h2 "Ferramenta per l'edilizia" at bounding box center [789, 306] width 263 height 22
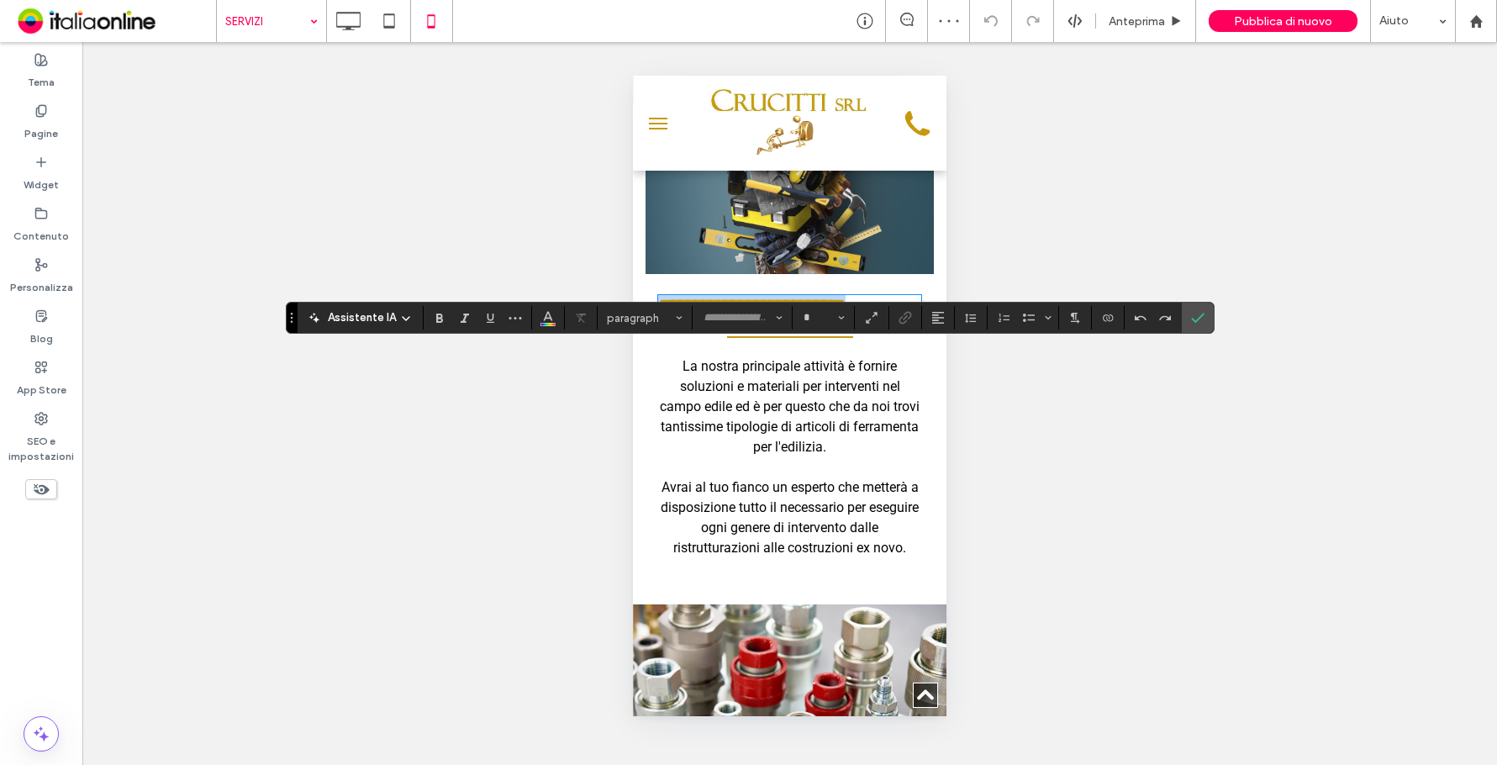
type input "*******"
type input "**"
click at [931, 309] on span "Allineamento" at bounding box center [937, 318] width 13 height 22
click at [944, 377] on label "ui.textEditor.alignment.center" at bounding box center [954, 369] width 59 height 24
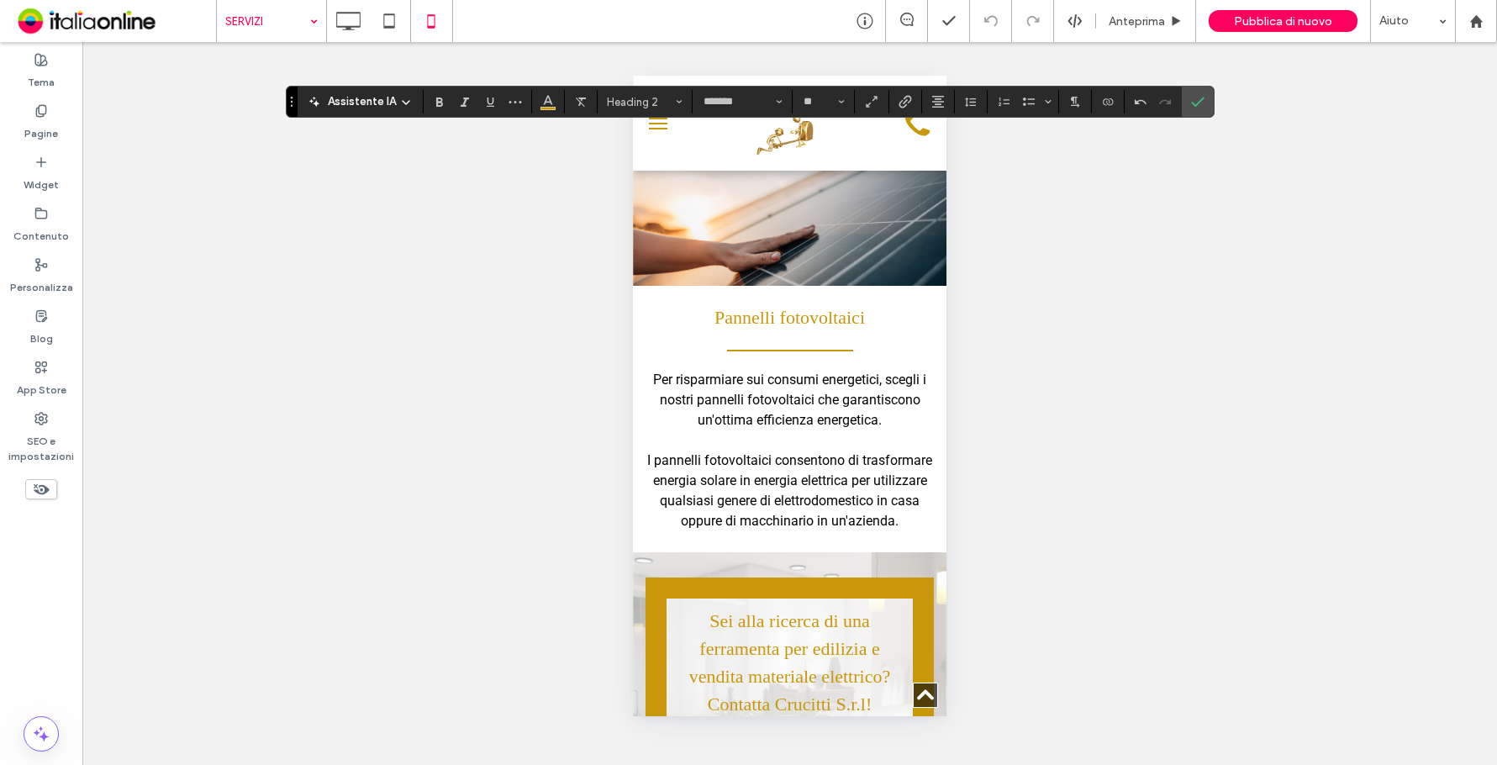
scroll to position [4454, 0]
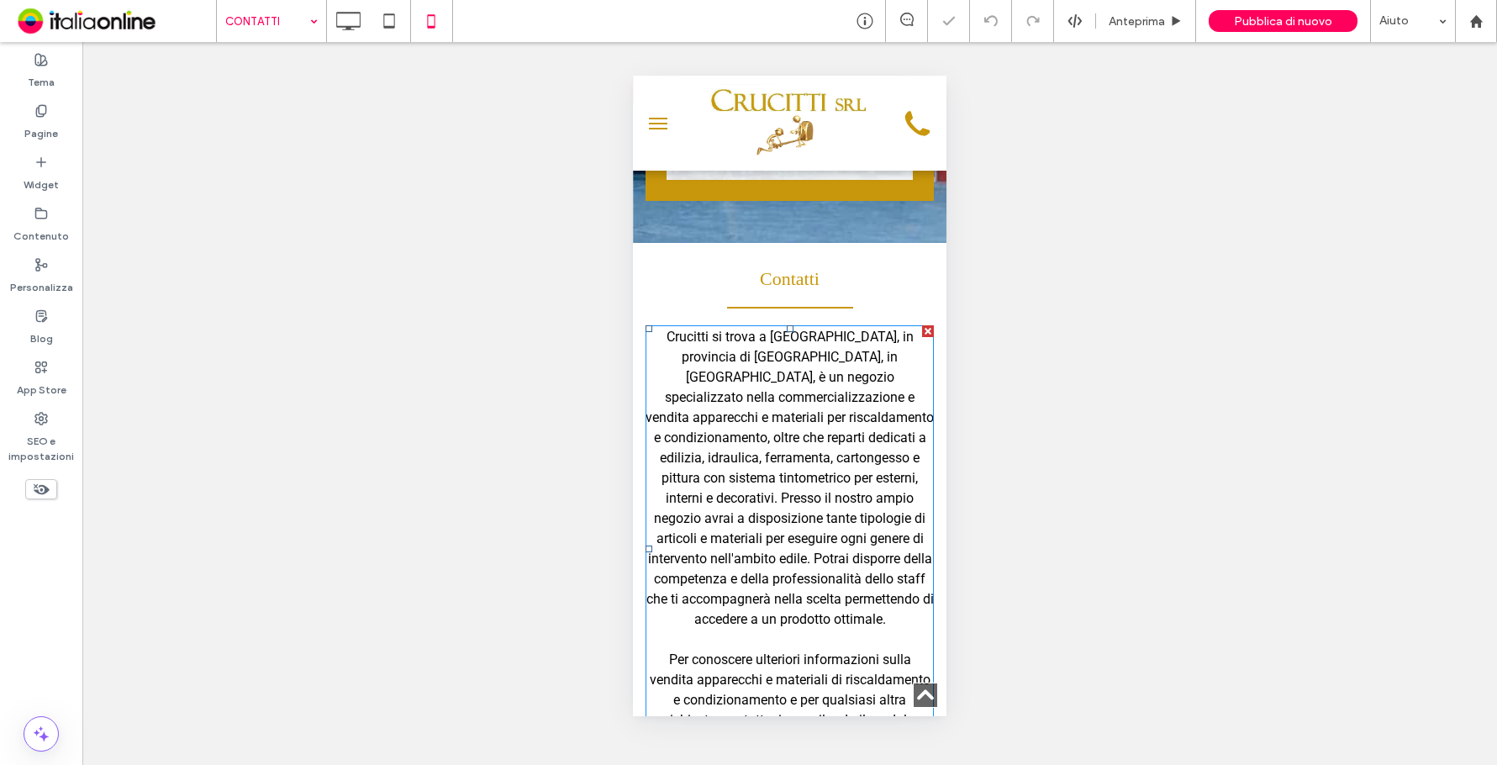
scroll to position [420, 0]
click at [297, 33] on input at bounding box center [267, 21] width 84 height 42
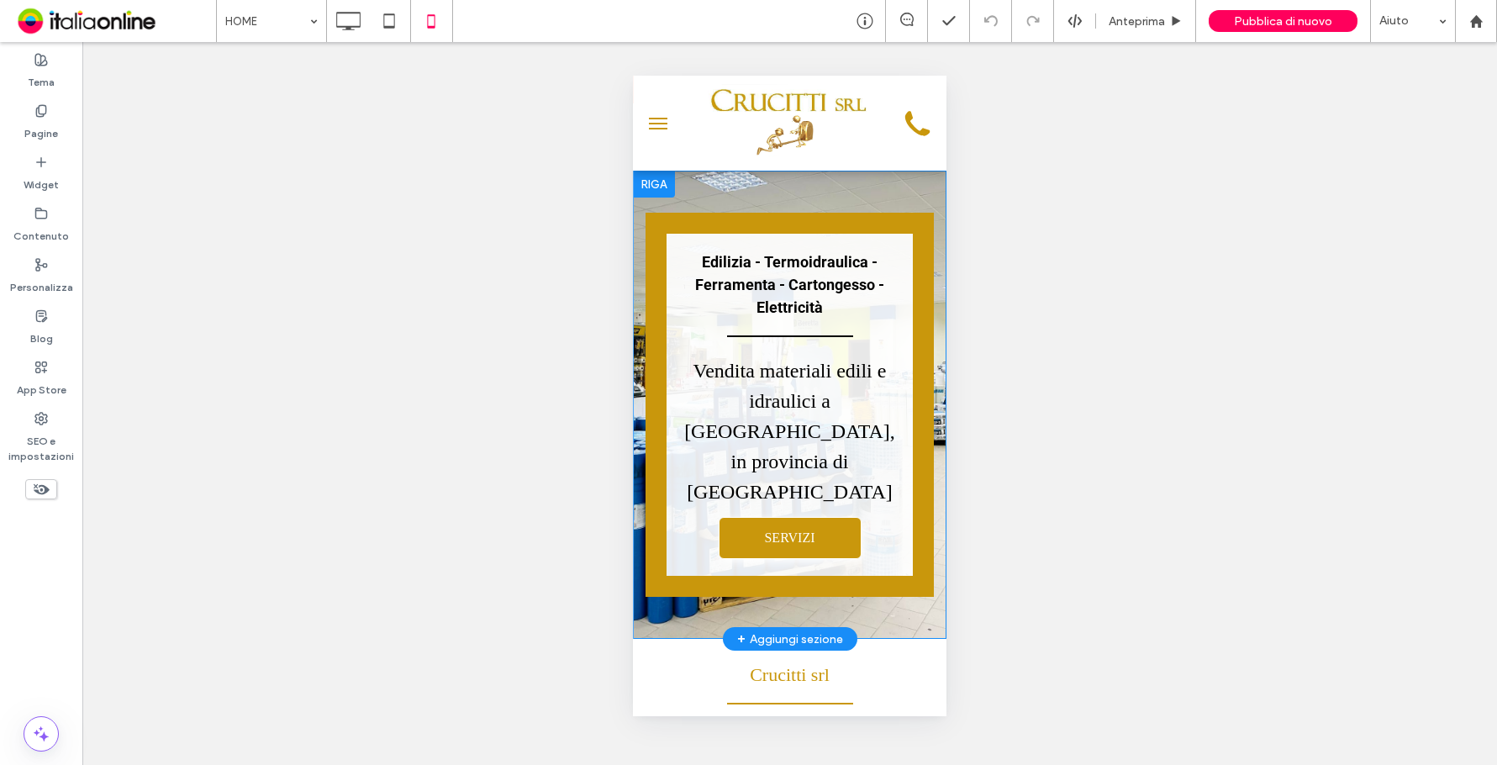
click at [762, 178] on section "Edilizia - Termoidraulica - Ferramenta - Cartongesso - Elettricità Vendita mate…" at bounding box center [789, 405] width 313 height 468
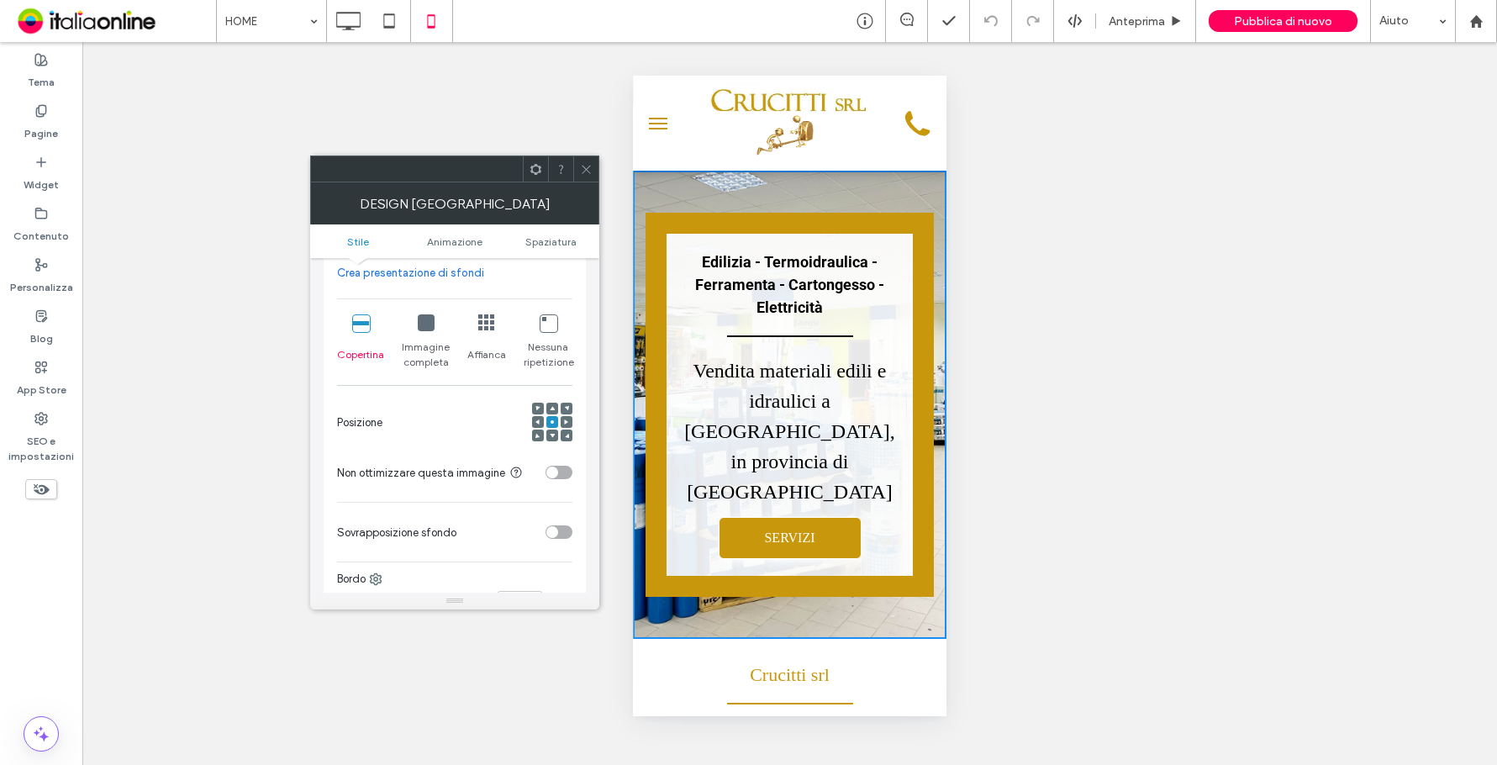
scroll to position [336, 0]
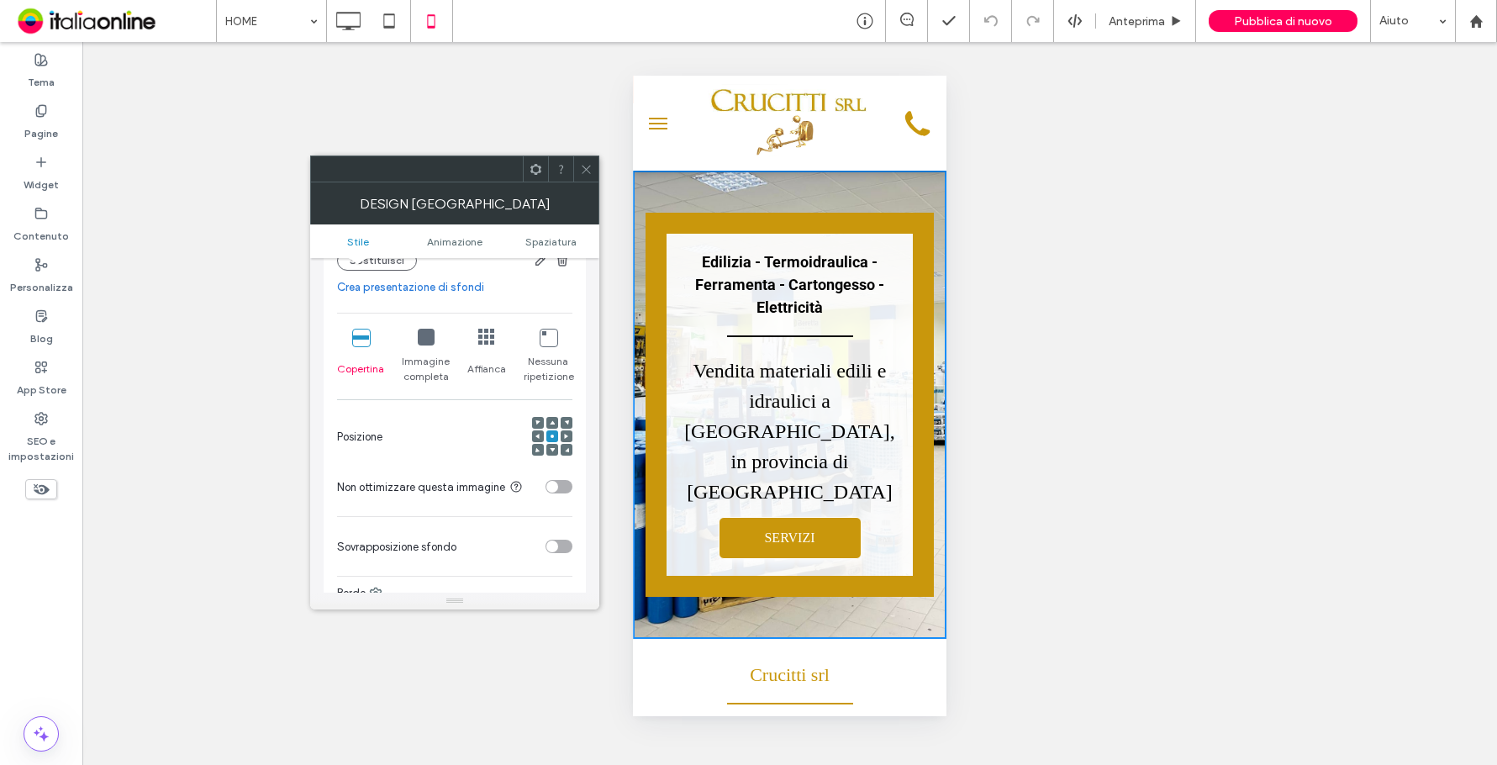
click at [587, 174] on icon at bounding box center [586, 169] width 13 height 13
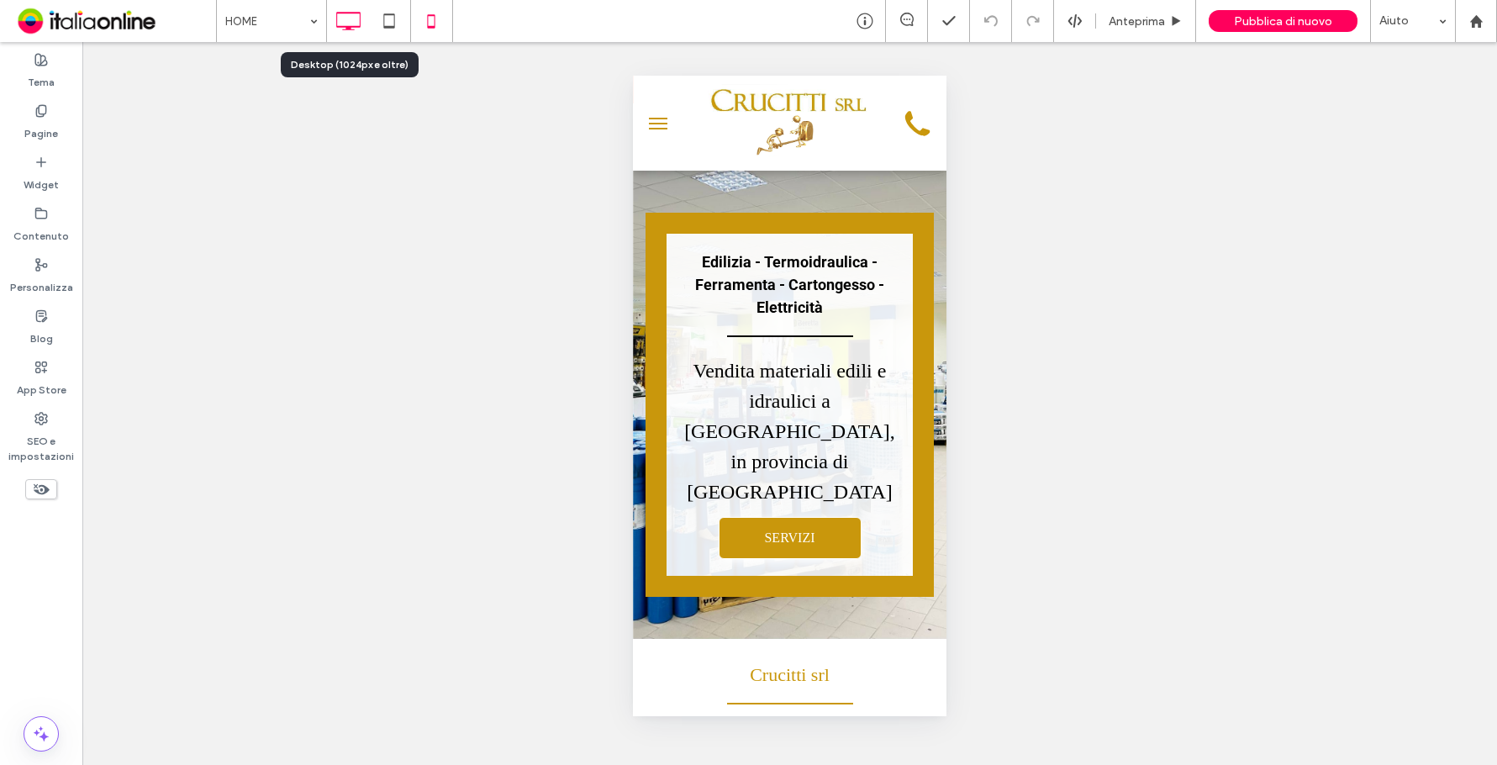
click at [347, 18] on icon at bounding box center [348, 21] width 34 height 34
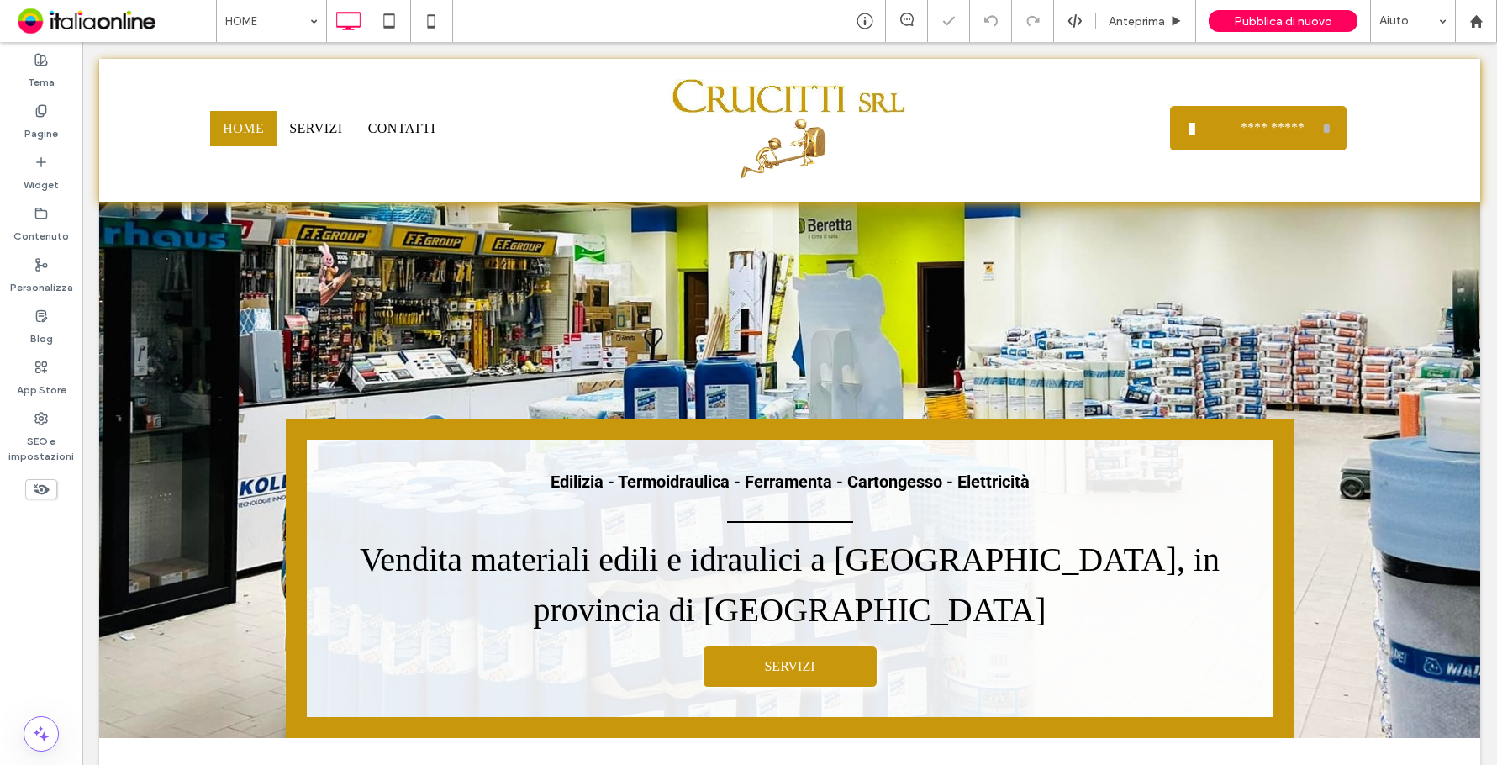
scroll to position [0, 0]
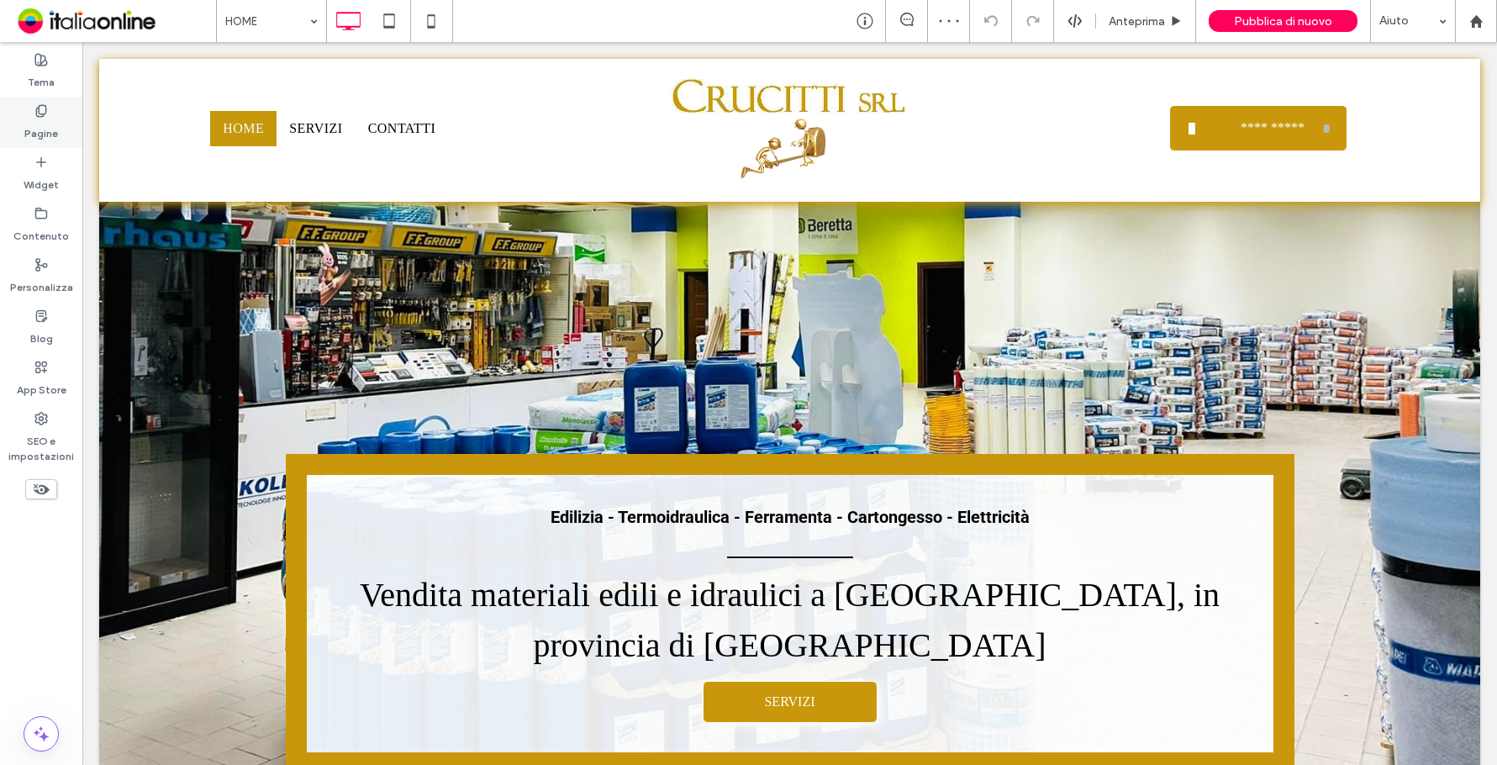
click at [8, 104] on div "Pagine" at bounding box center [41, 122] width 82 height 51
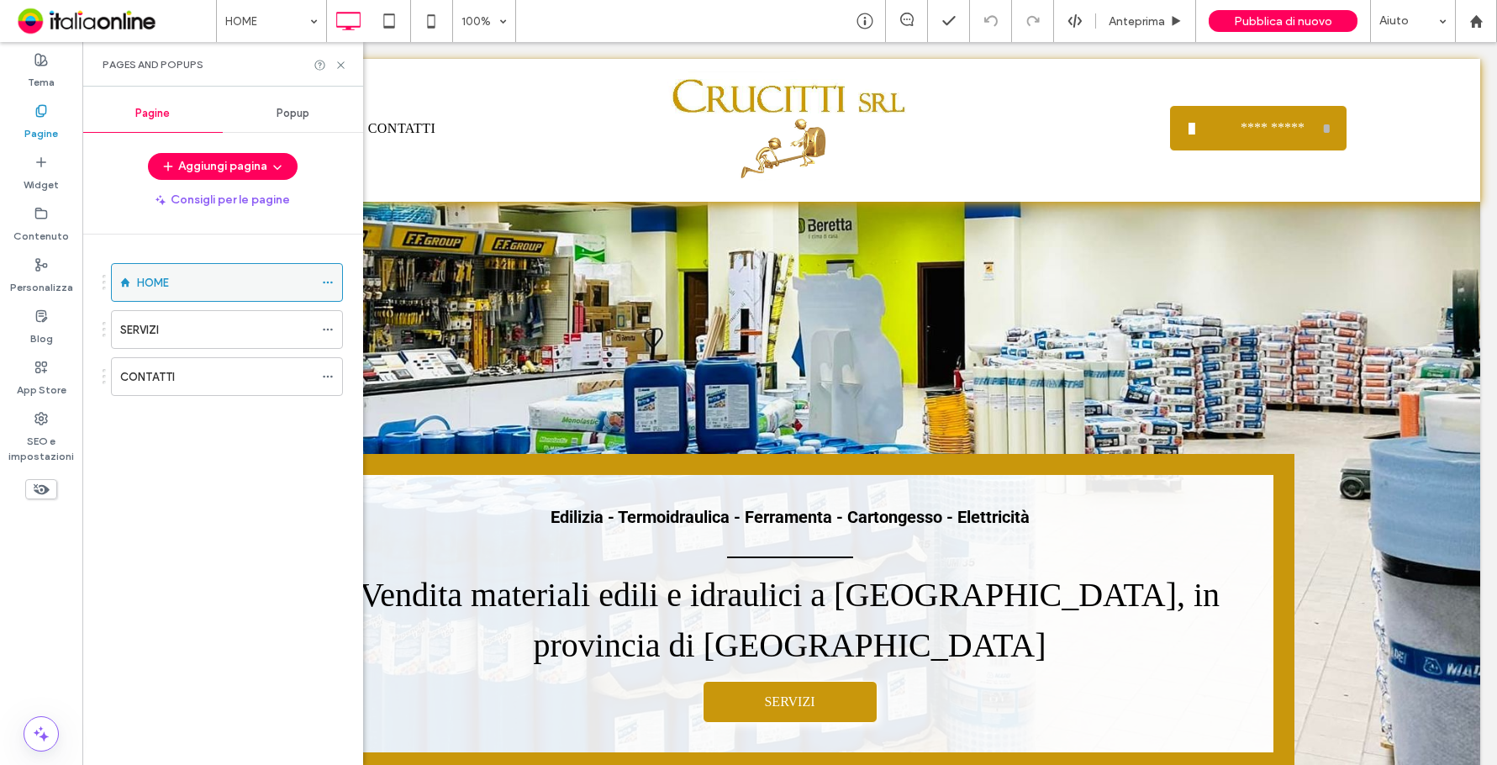
click at [328, 276] on span at bounding box center [328, 282] width 12 height 25
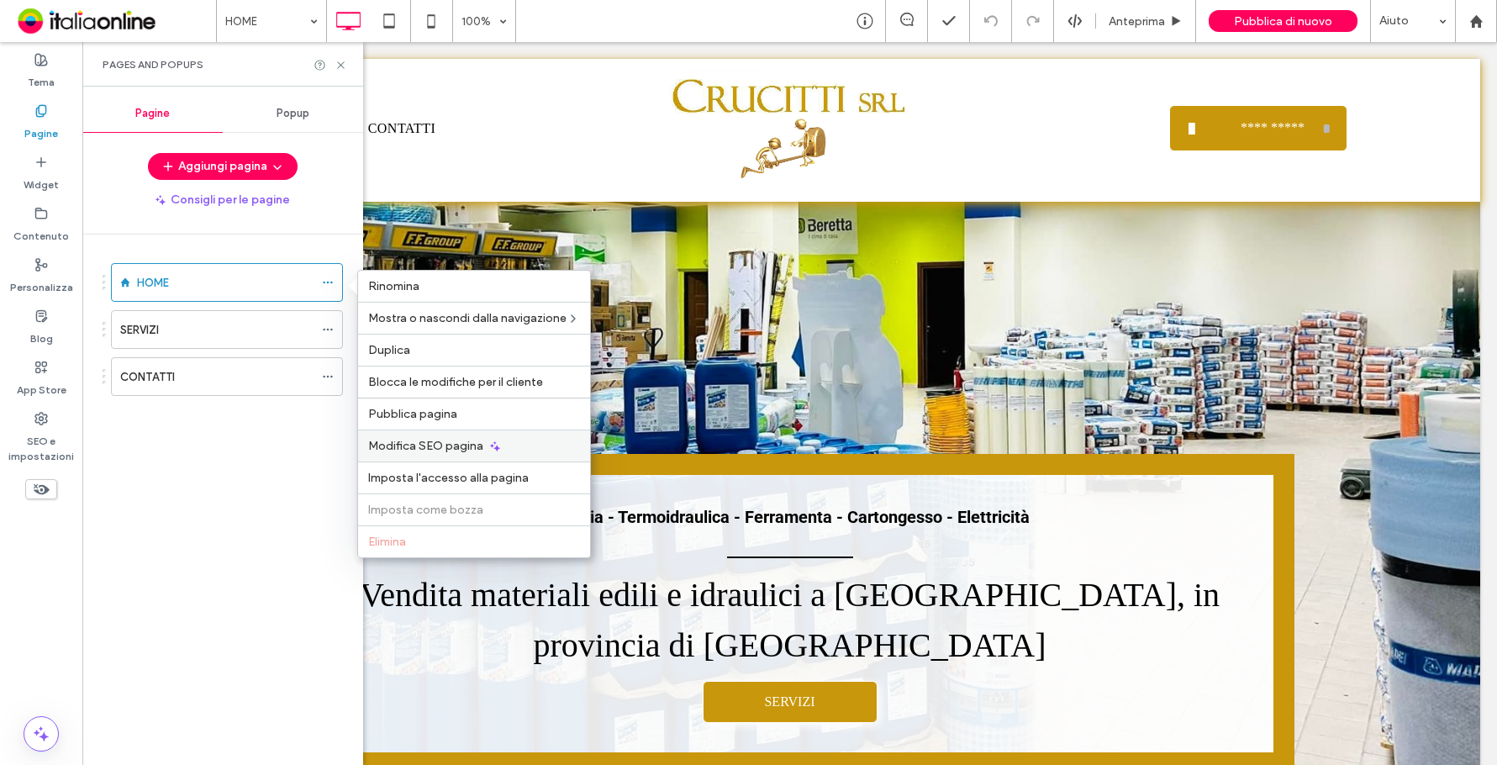
click at [390, 444] on span "Modifica SEO pagina" at bounding box center [425, 446] width 115 height 14
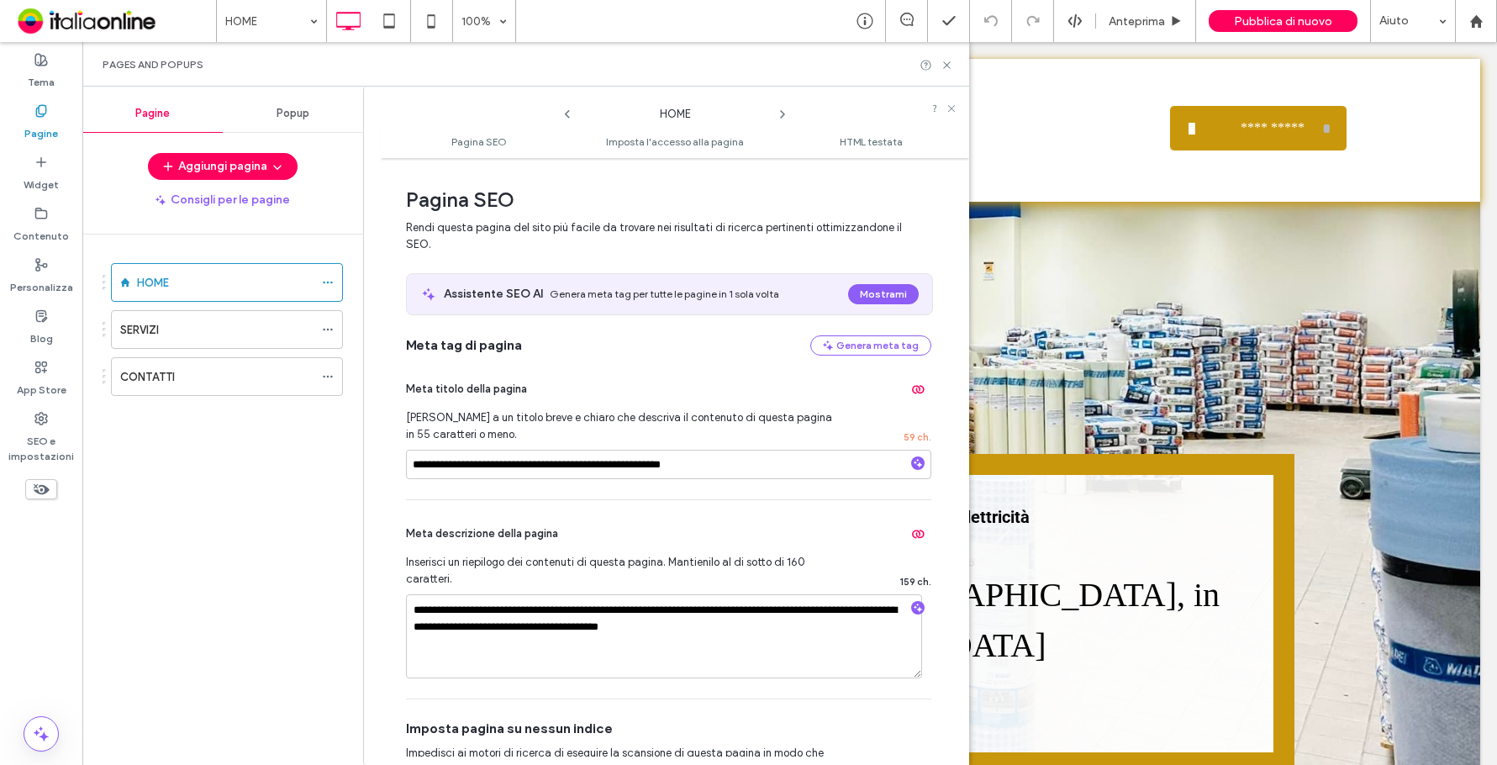
click at [782, 120] on icon at bounding box center [782, 114] width 13 height 13
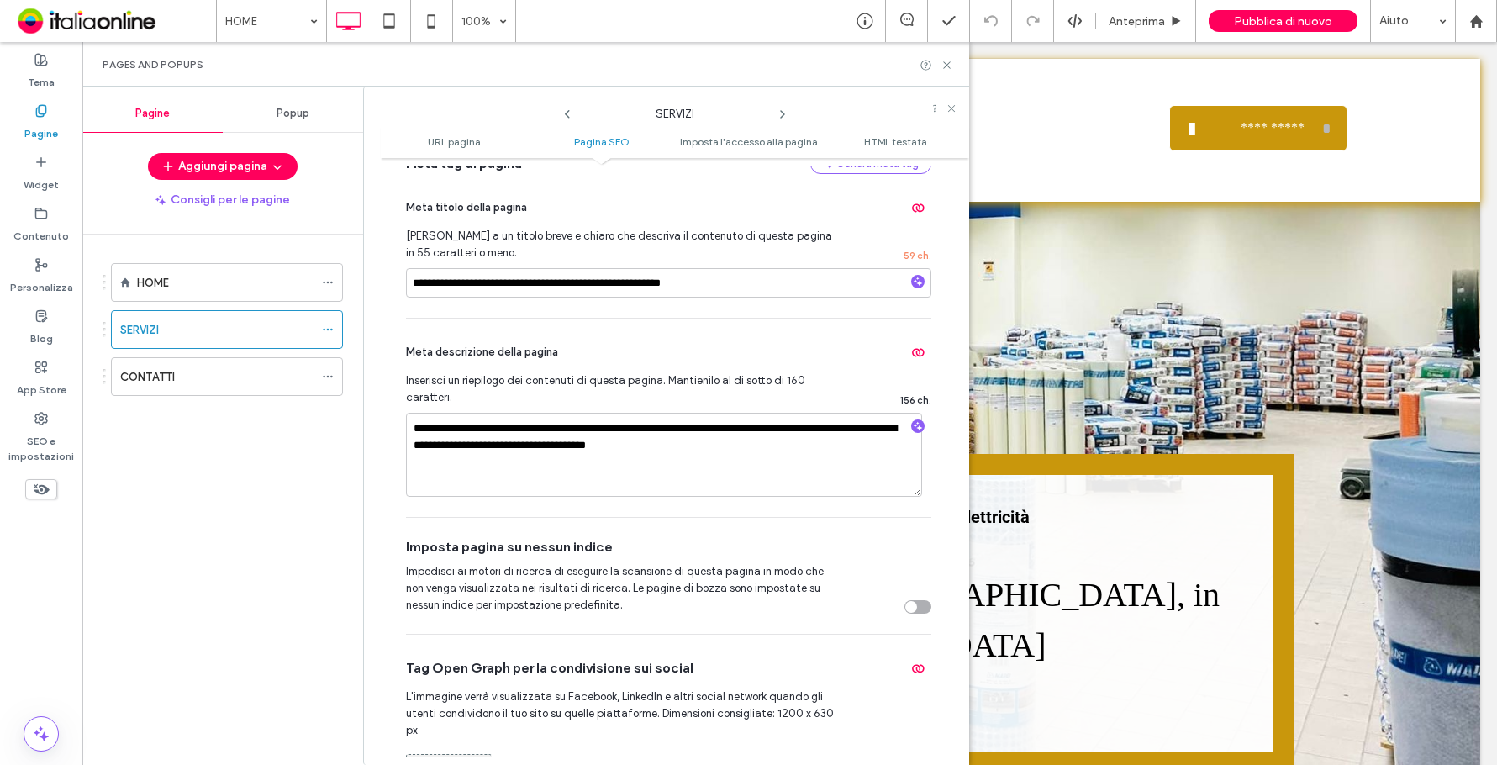
scroll to position [420, 0]
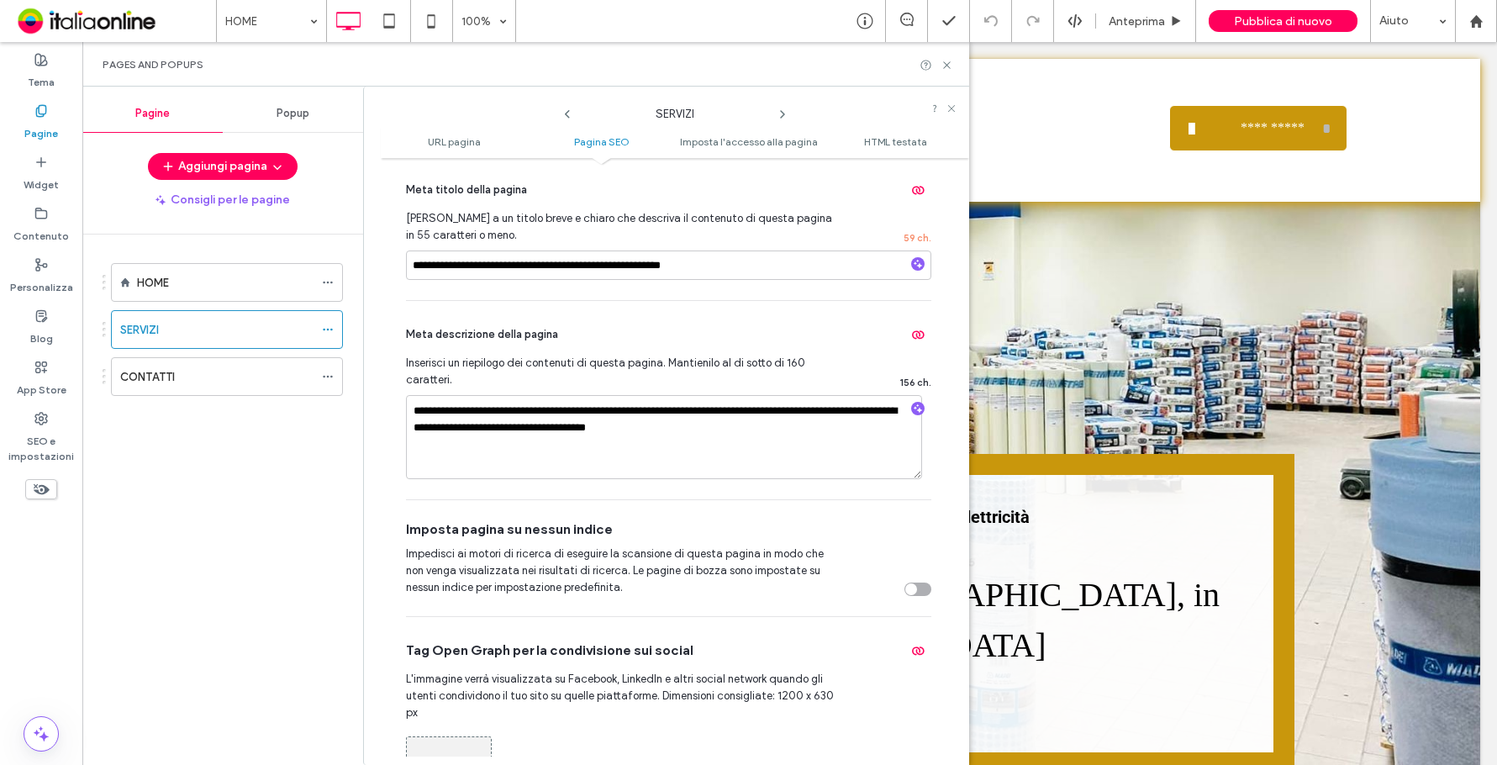
click at [785, 119] on icon at bounding box center [782, 114] width 13 height 13
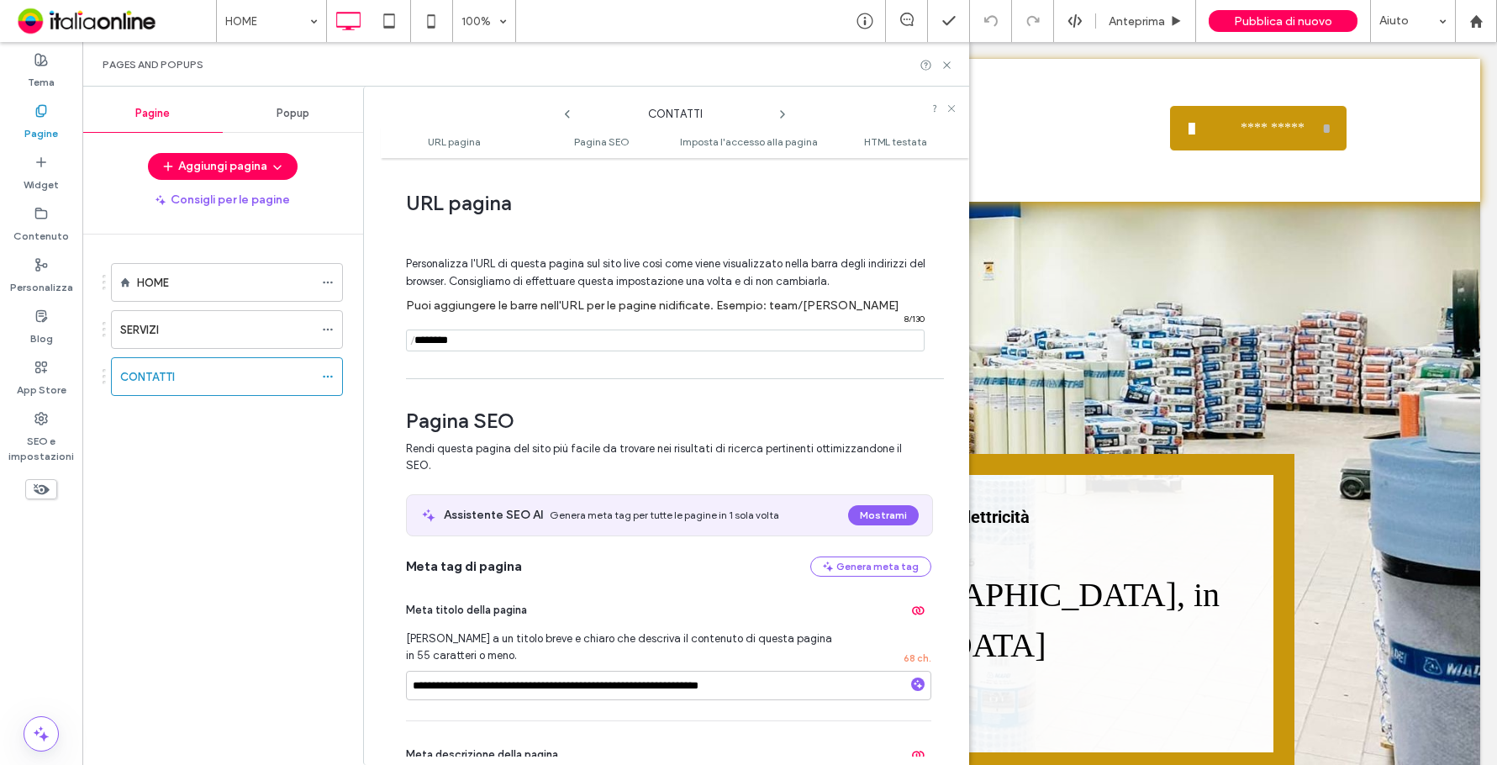
click at [568, 113] on icon at bounding box center [567, 114] width 13 height 13
click at [567, 112] on use at bounding box center [567, 114] width 5 height 8
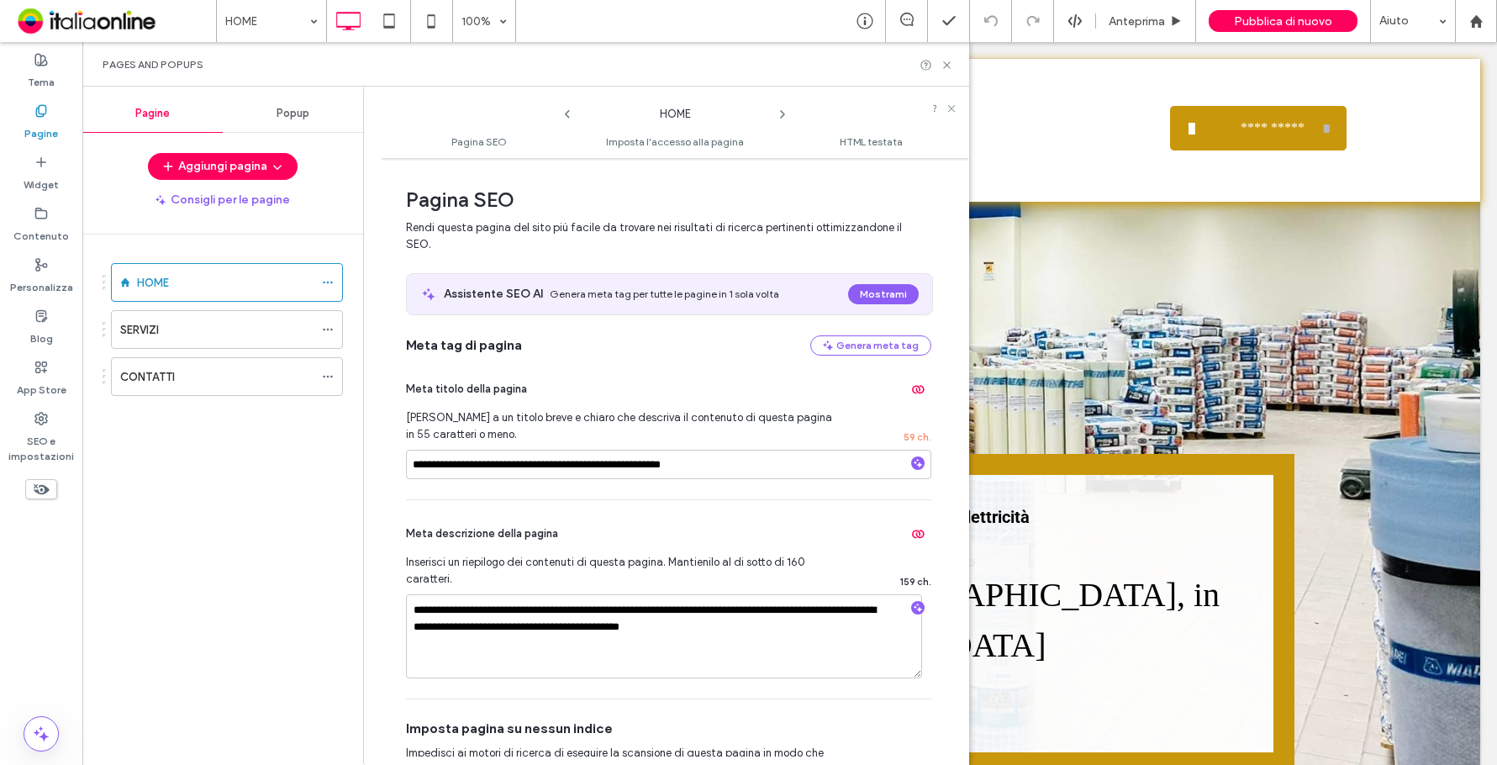
click at [781, 116] on icon at bounding box center [782, 114] width 13 height 13
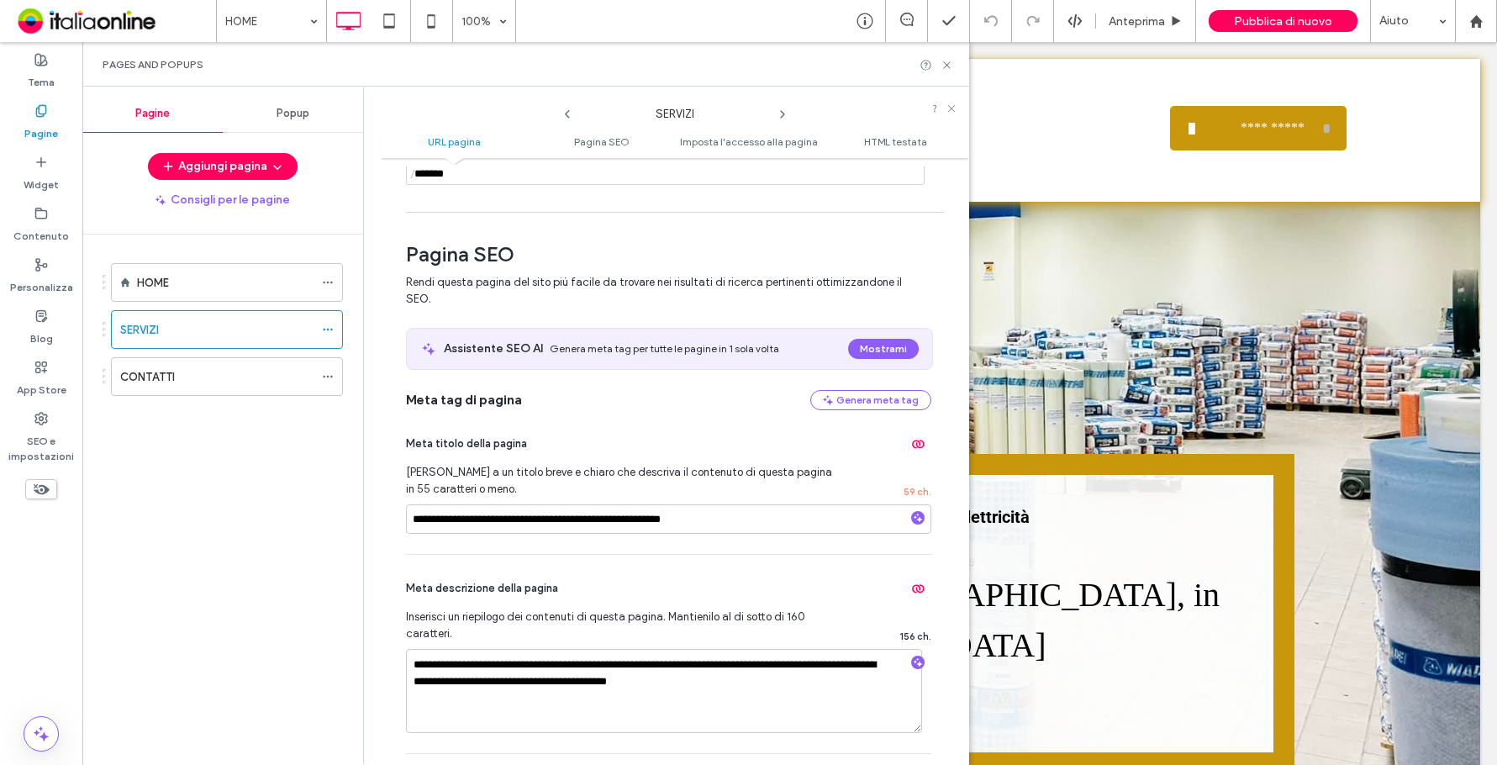
scroll to position [168, 0]
click at [559, 515] on input "**********" at bounding box center [668, 517] width 525 height 29
click at [563, 525] on input "**********" at bounding box center [668, 517] width 525 height 29
click at [567, 117] on icon at bounding box center [567, 114] width 13 height 13
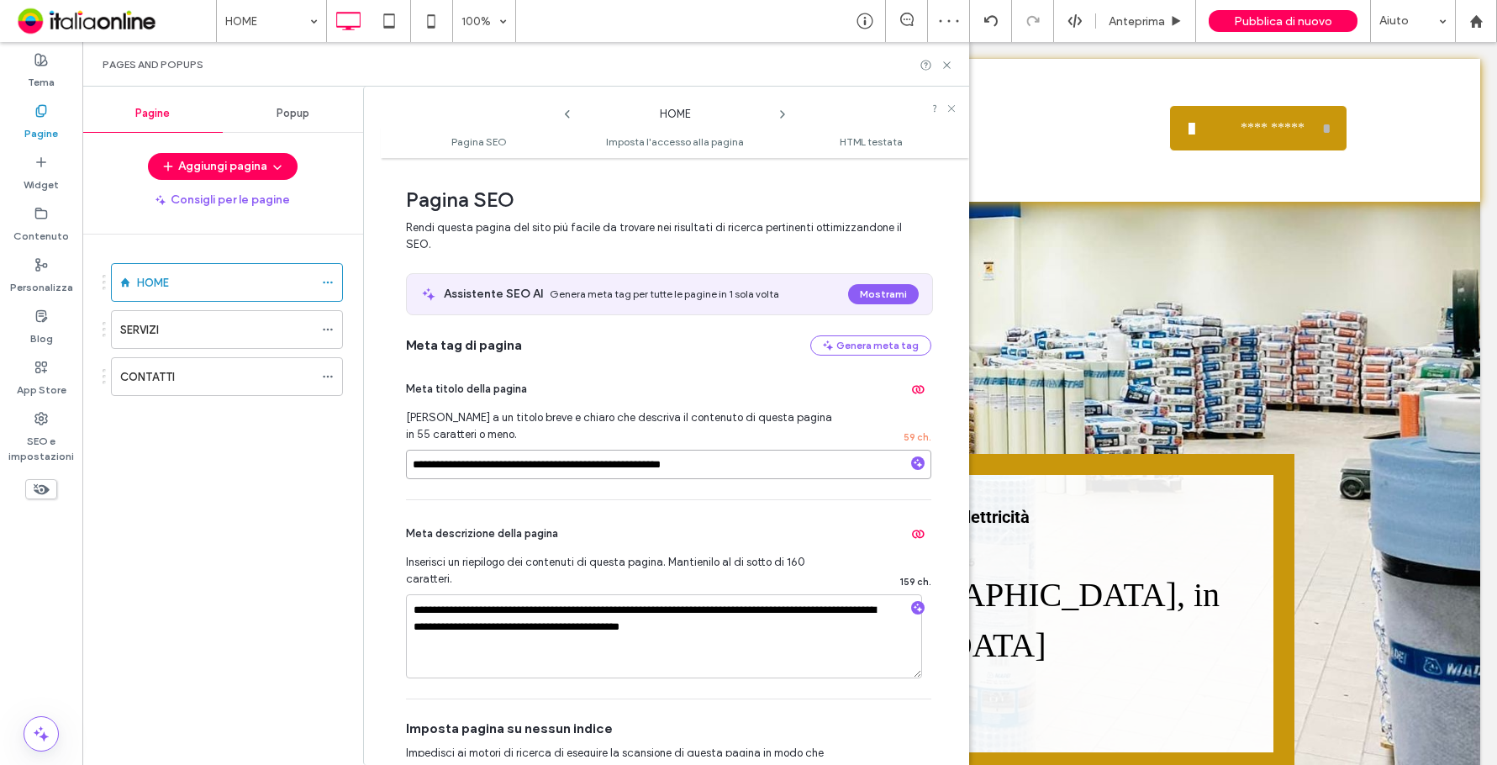
click at [524, 465] on input "**********" at bounding box center [668, 464] width 525 height 29
click at [545, 465] on input "**********" at bounding box center [668, 464] width 525 height 29
click at [762, 464] on input "**********" at bounding box center [668, 464] width 525 height 29
drag, startPoint x: 718, startPoint y: 465, endPoint x: 770, endPoint y: 465, distance: 52.1
click at [770, 465] on input "**********" at bounding box center [668, 464] width 525 height 29
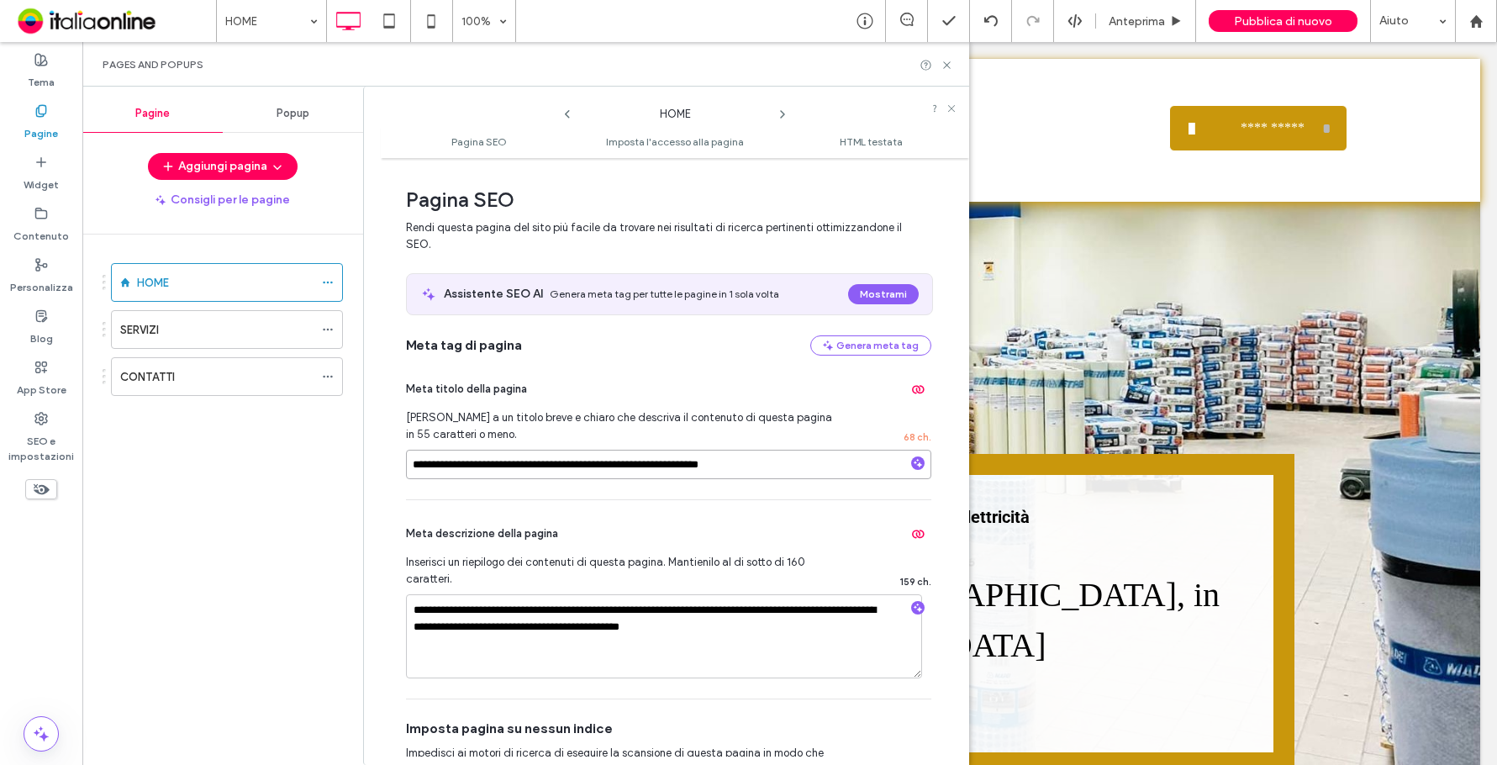
type input "**********"
click at [739, 438] on span "[PERSON_NAME] a un titolo breve e chiaro che descriva il contenuto di questa pa…" at bounding box center [622, 426] width 432 height 34
click at [948, 60] on icon at bounding box center [946, 65] width 13 height 13
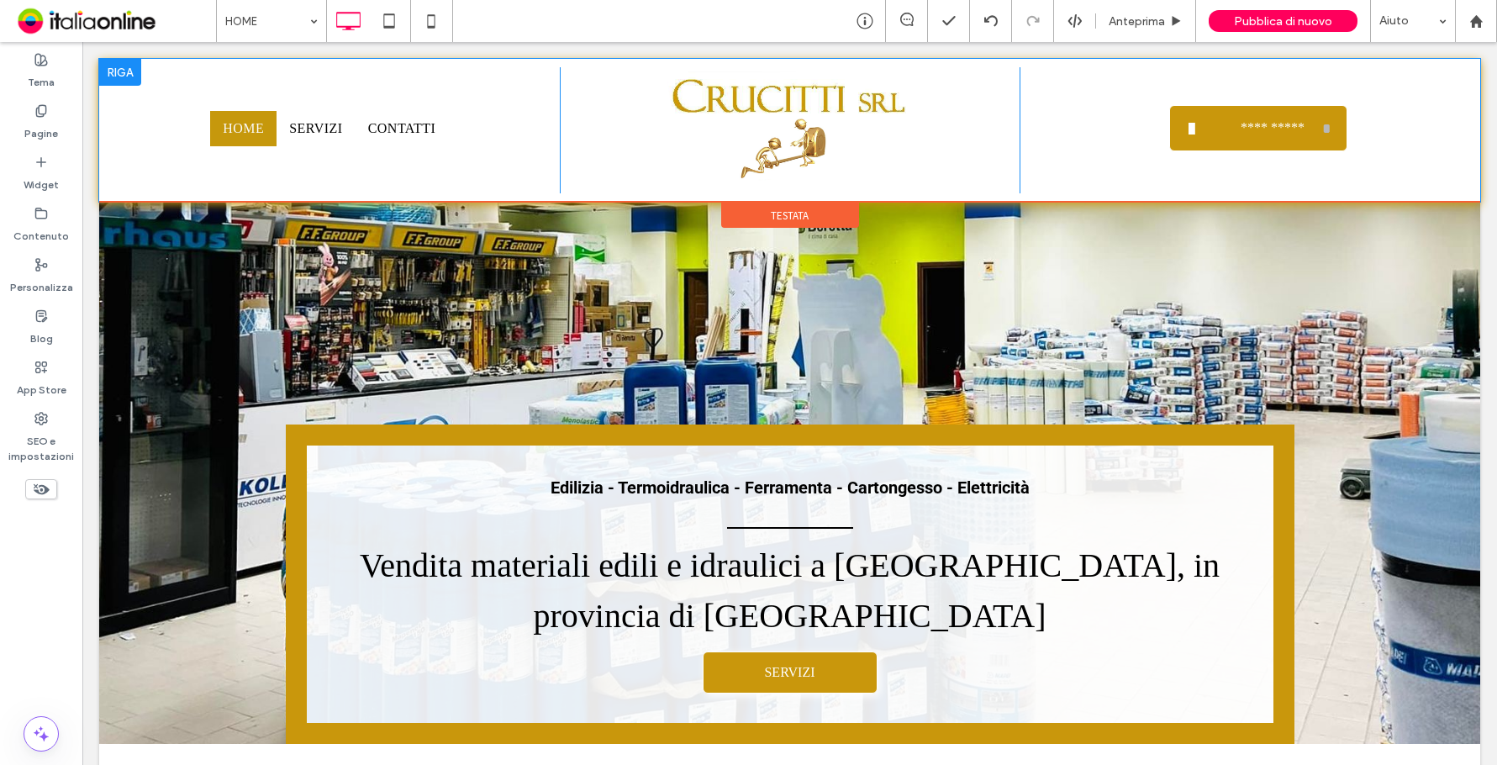
scroll to position [0, 0]
